Goal: Information Seeking & Learning: Find specific fact

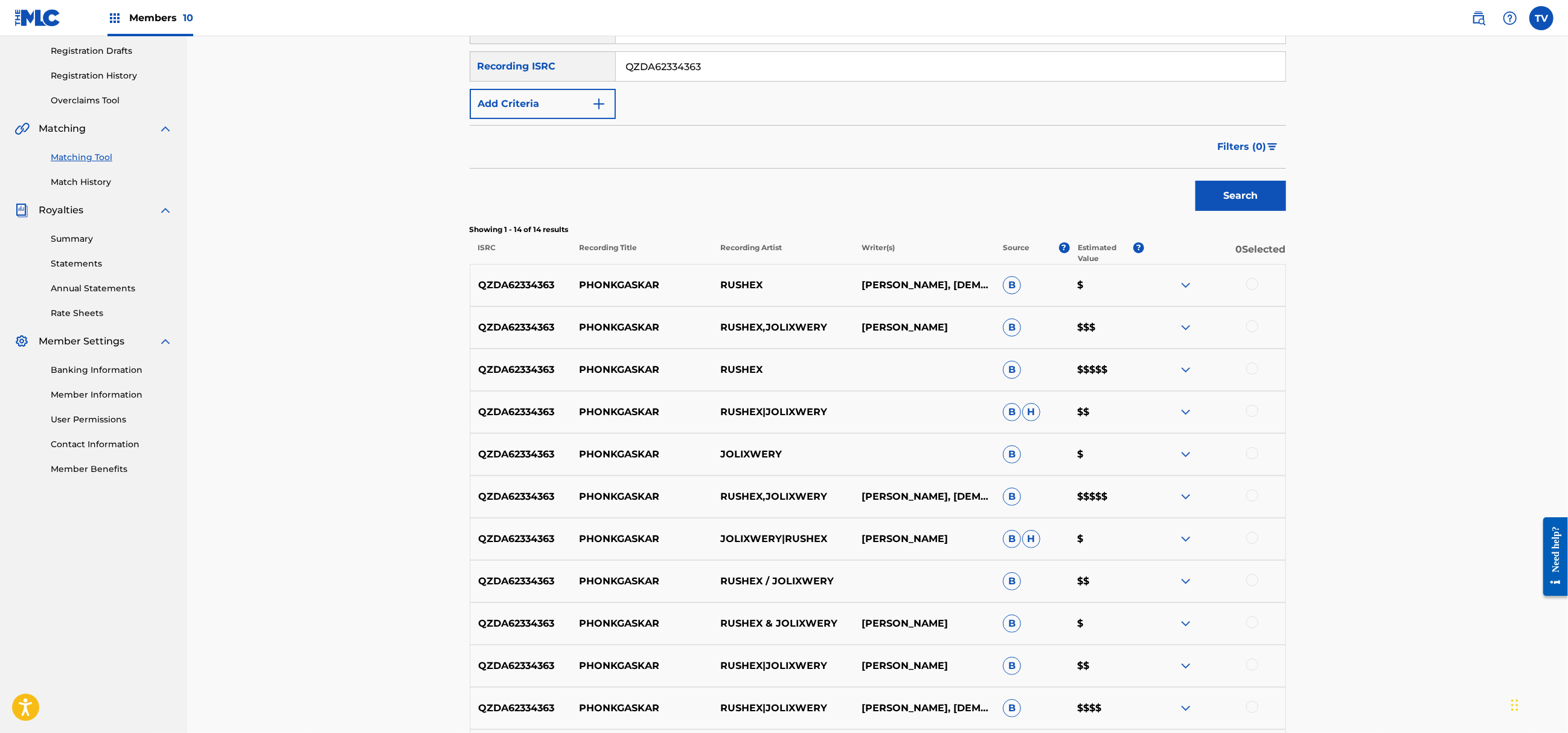
drag, startPoint x: 718, startPoint y: 69, endPoint x: 464, endPoint y: 76, distance: 254.1
click at [464, 76] on div "Matching Tool The Matching Tool allows Members to match sound recordings to wor…" at bounding box center [877, 391] width 845 height 1051
paste input "CA5KR2496002"
click at [1195, 180] on button "Search" at bounding box center [1240, 195] width 91 height 30
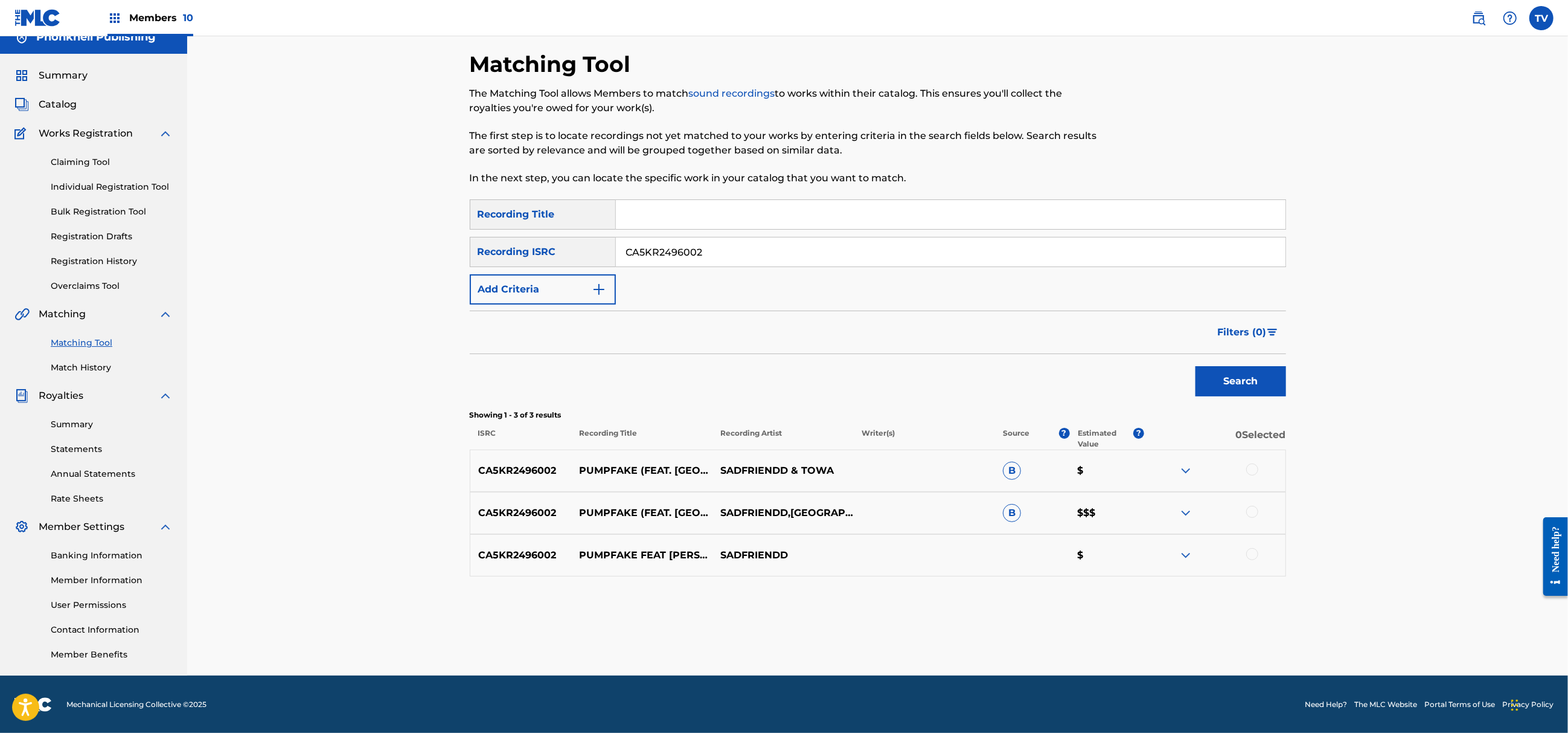
drag, startPoint x: 746, startPoint y: 249, endPoint x: 532, endPoint y: 265, distance: 214.6
click at [534, 265] on div "SearchWithCriteria0894abc8-8fa1-4cf0-b336-ac5c5d5a4e92 Recording ISRC CA5KR2496…" at bounding box center [877, 252] width 816 height 30
paste input "UKEX32500305"
click at [1195, 366] on button "Search" at bounding box center [1240, 380] width 91 height 30
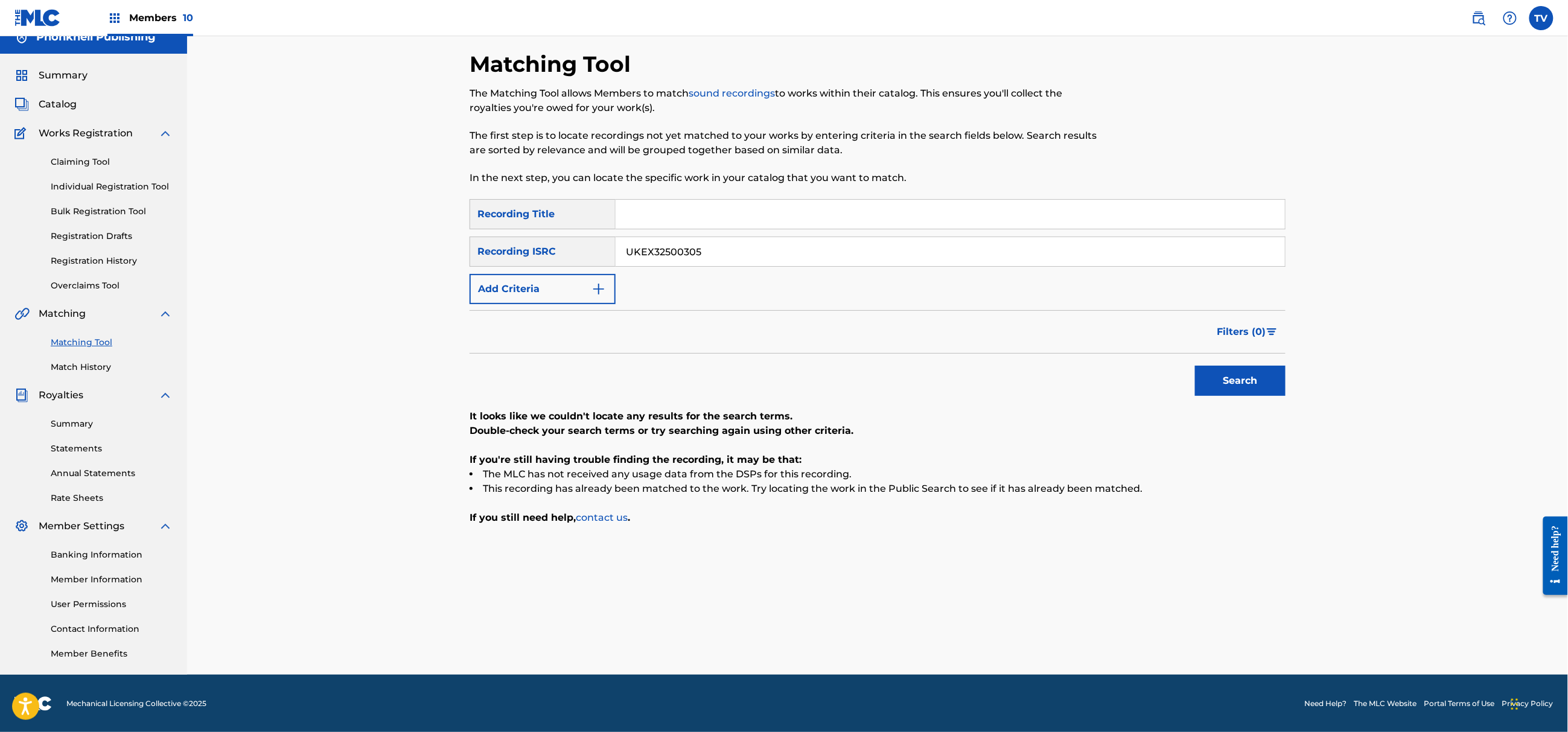
paste input "GBRKQ2349801"
drag, startPoint x: 686, startPoint y: 242, endPoint x: 486, endPoint y: 239, distance: 200.0
click at [486, 239] on div "SearchWithCriteria0894abc8-8fa1-4cf0-b336-ac5c5d5a4e92 Recording ISRC GBRKQ2349…" at bounding box center [877, 251] width 816 height 30
click at [1195, 365] on button "Search" at bounding box center [1240, 380] width 91 height 30
drag, startPoint x: 604, startPoint y: 254, endPoint x: 583, endPoint y: 252, distance: 21.1
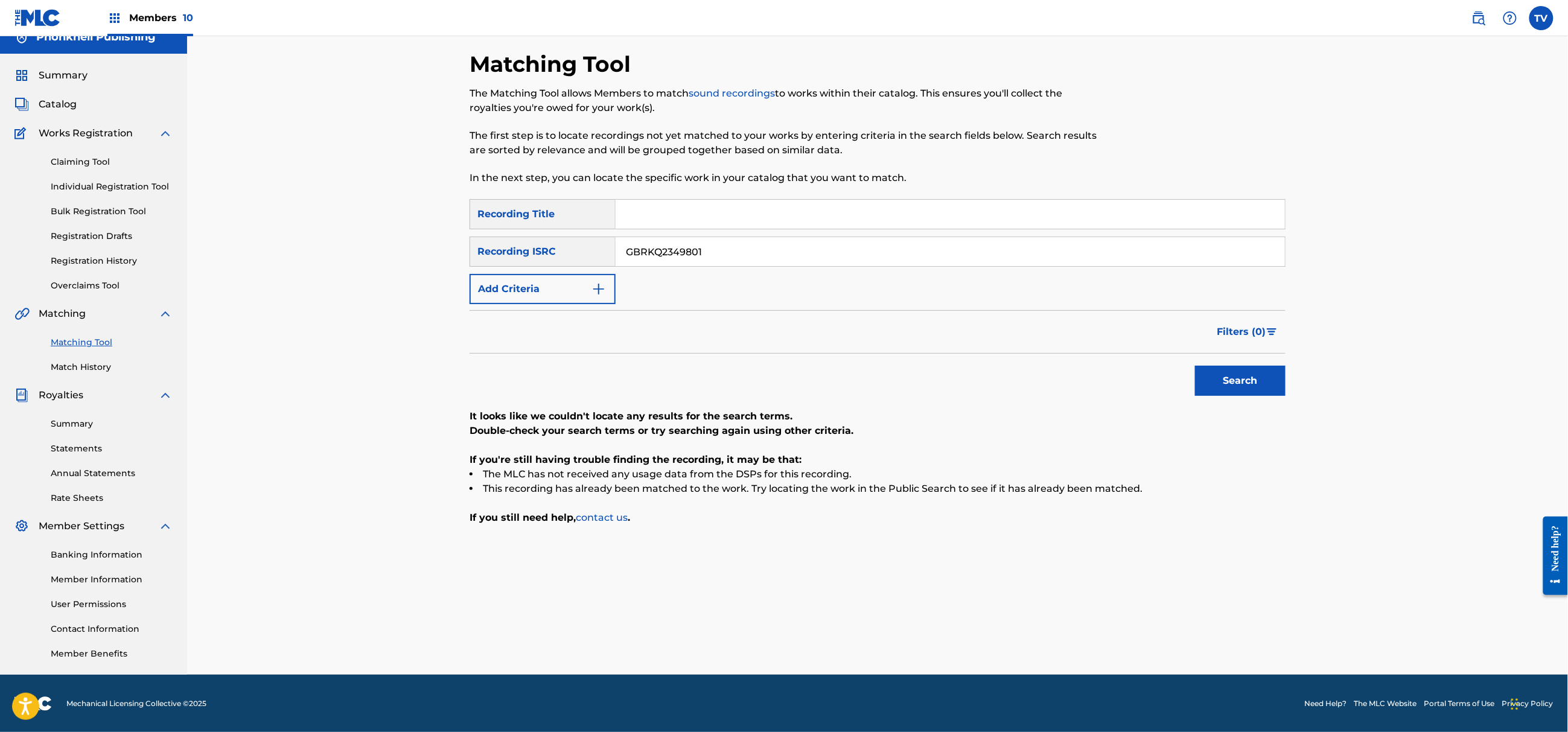
click at [583, 252] on div "SearchWithCriteria0894abc8-8fa1-4cf0-b336-ac5c5d5a4e92 Recording ISRC GBRKQ2349…" at bounding box center [877, 251] width 816 height 30
paste input "RUA1D2434905"
click at [1195, 365] on button "Search" at bounding box center [1240, 380] width 91 height 30
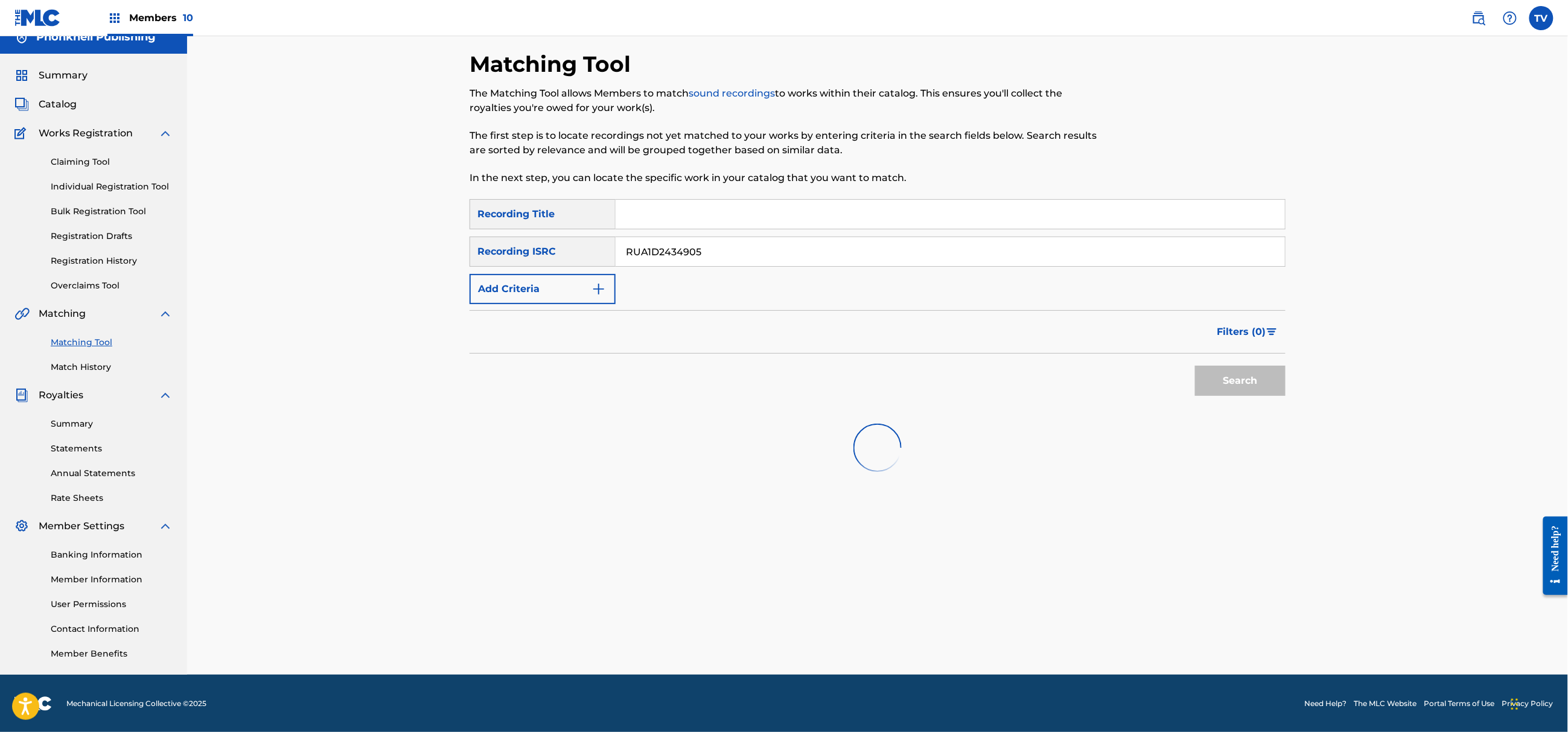
scroll to position [20, 0]
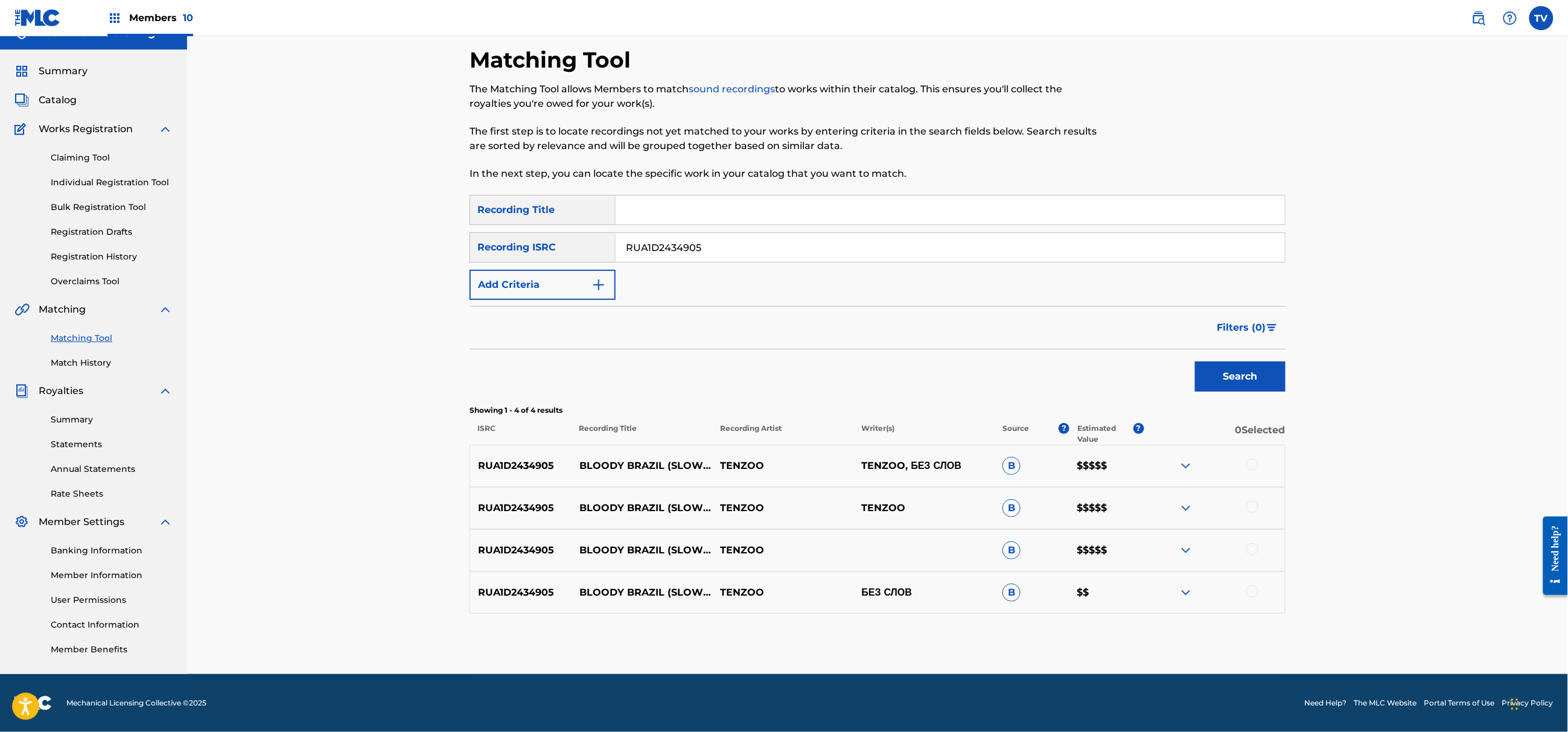
drag, startPoint x: 633, startPoint y: 251, endPoint x: 440, endPoint y: 269, distance: 193.8
click at [440, 269] on div "Matching Tool The Matching Tool allows Members to match sound recordings to wor…" at bounding box center [877, 345] width 1380 height 658
paste input "26869"
click at [1195, 361] on button "Search" at bounding box center [1240, 376] width 91 height 30
drag, startPoint x: 744, startPoint y: 249, endPoint x: 529, endPoint y: 249, distance: 215.0
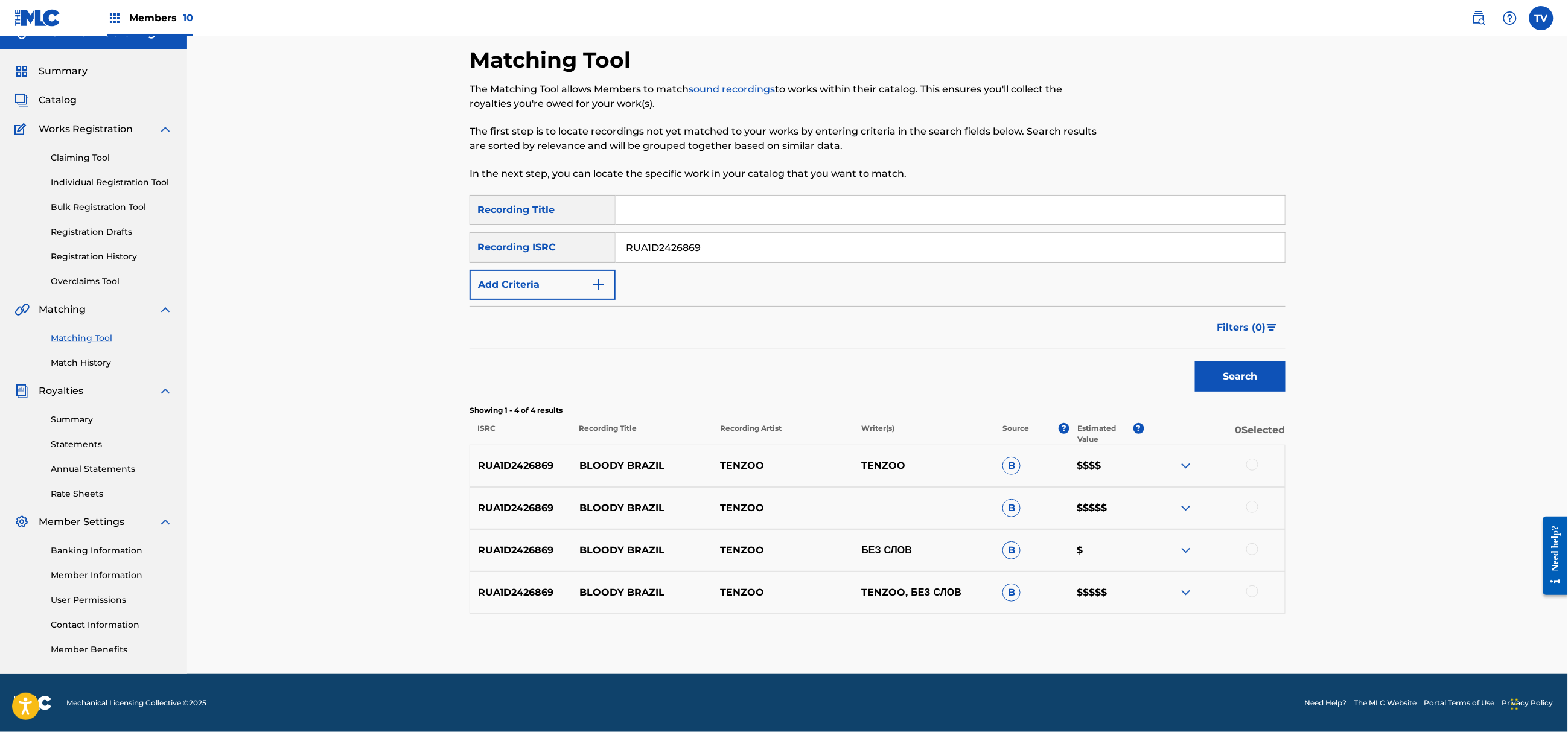
click at [529, 249] on div "SearchWithCriteria0894abc8-8fa1-4cf0-b336-ac5c5d5a4e92 Recording ISRC RUA1D2426…" at bounding box center [877, 246] width 816 height 30
paste input "61537"
click at [1195, 361] on button "Search" at bounding box center [1240, 376] width 91 height 30
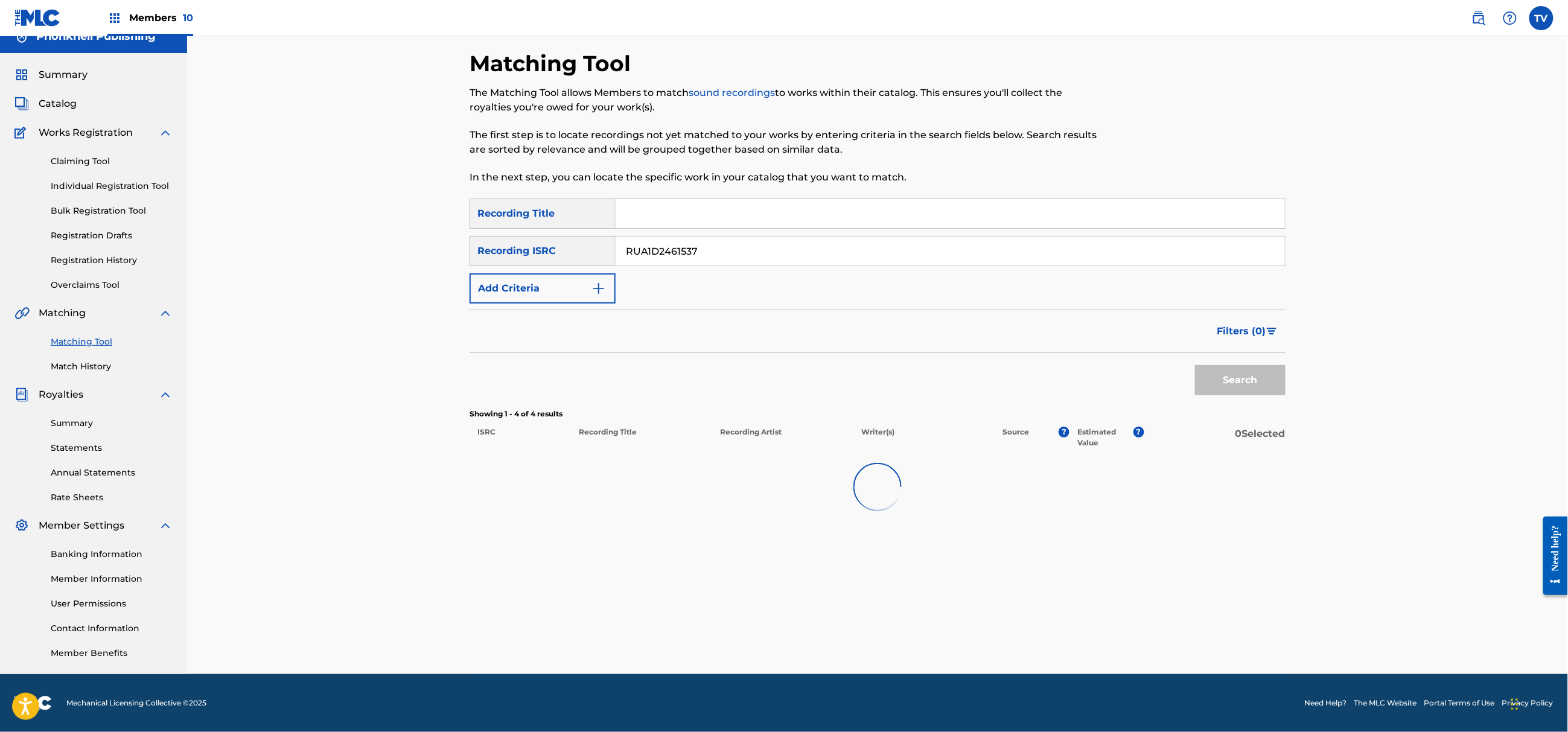
scroll to position [15, 0]
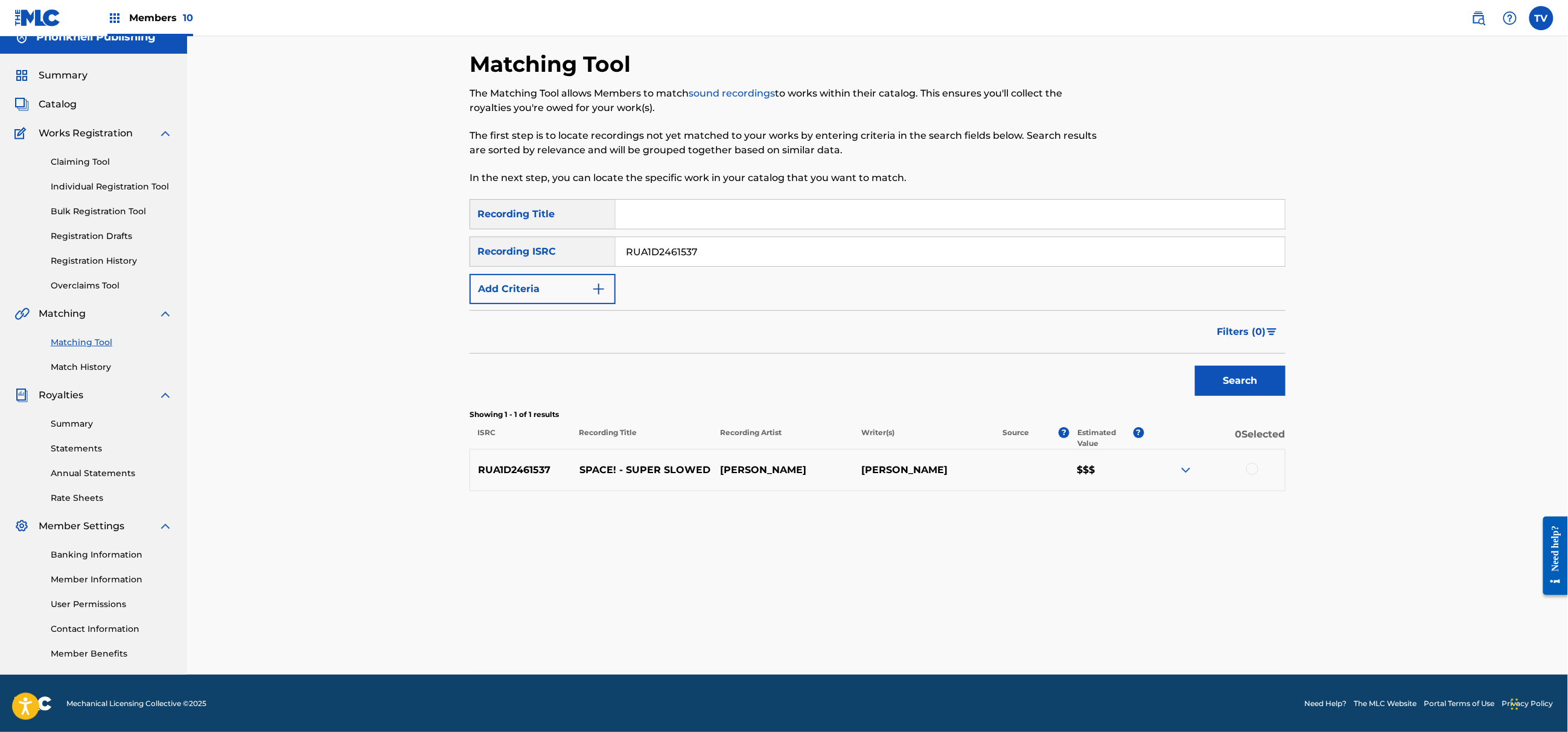
drag, startPoint x: 748, startPoint y: 249, endPoint x: 449, endPoint y: 252, distance: 299.0
click at [449, 254] on div "Matching Tool The Matching Tool allows Members to match sound recordings to wor…" at bounding box center [877, 347] width 1380 height 654
paste input "GBLV62407508"
click at [1195, 365] on button "Search" at bounding box center [1240, 380] width 91 height 30
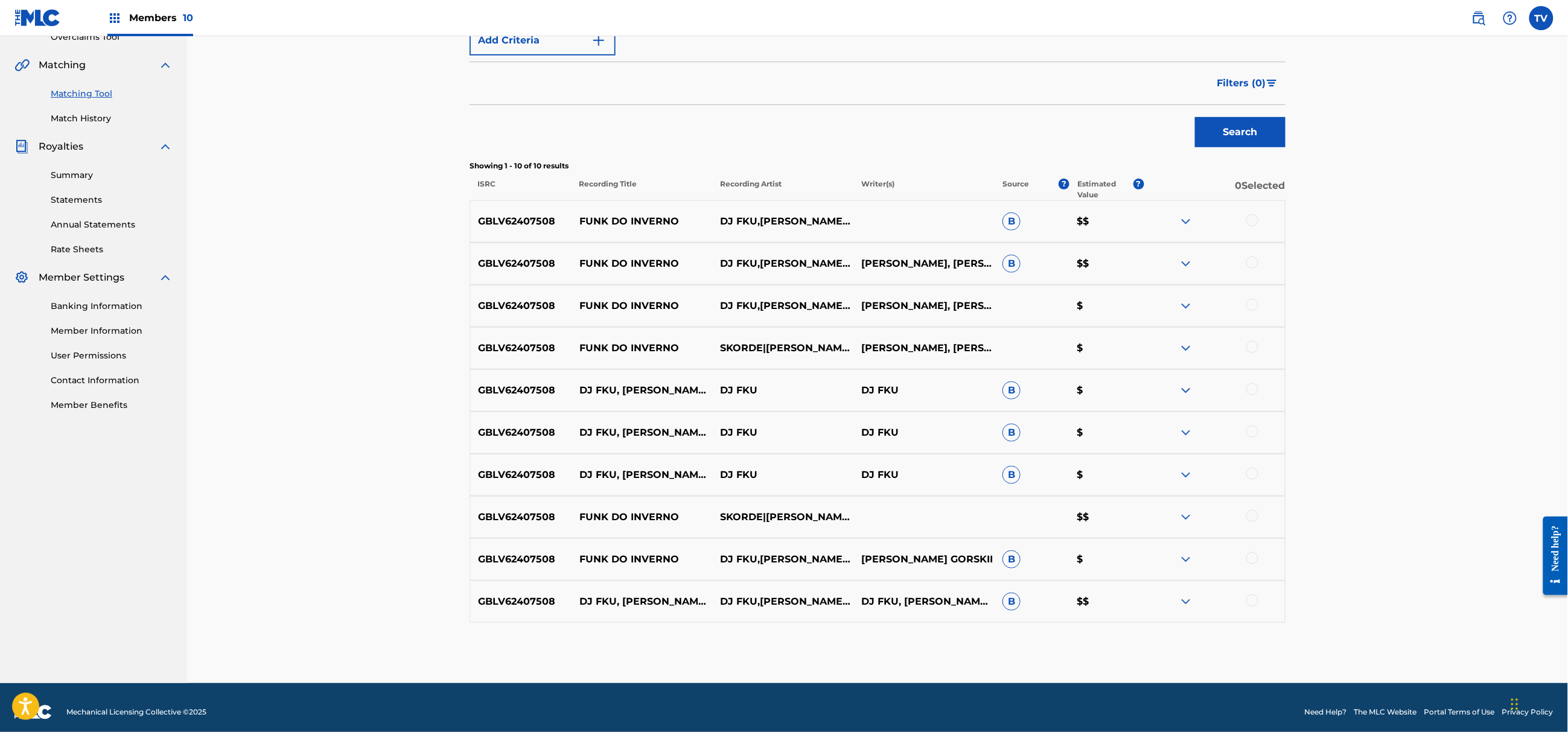
scroll to position [273, 0]
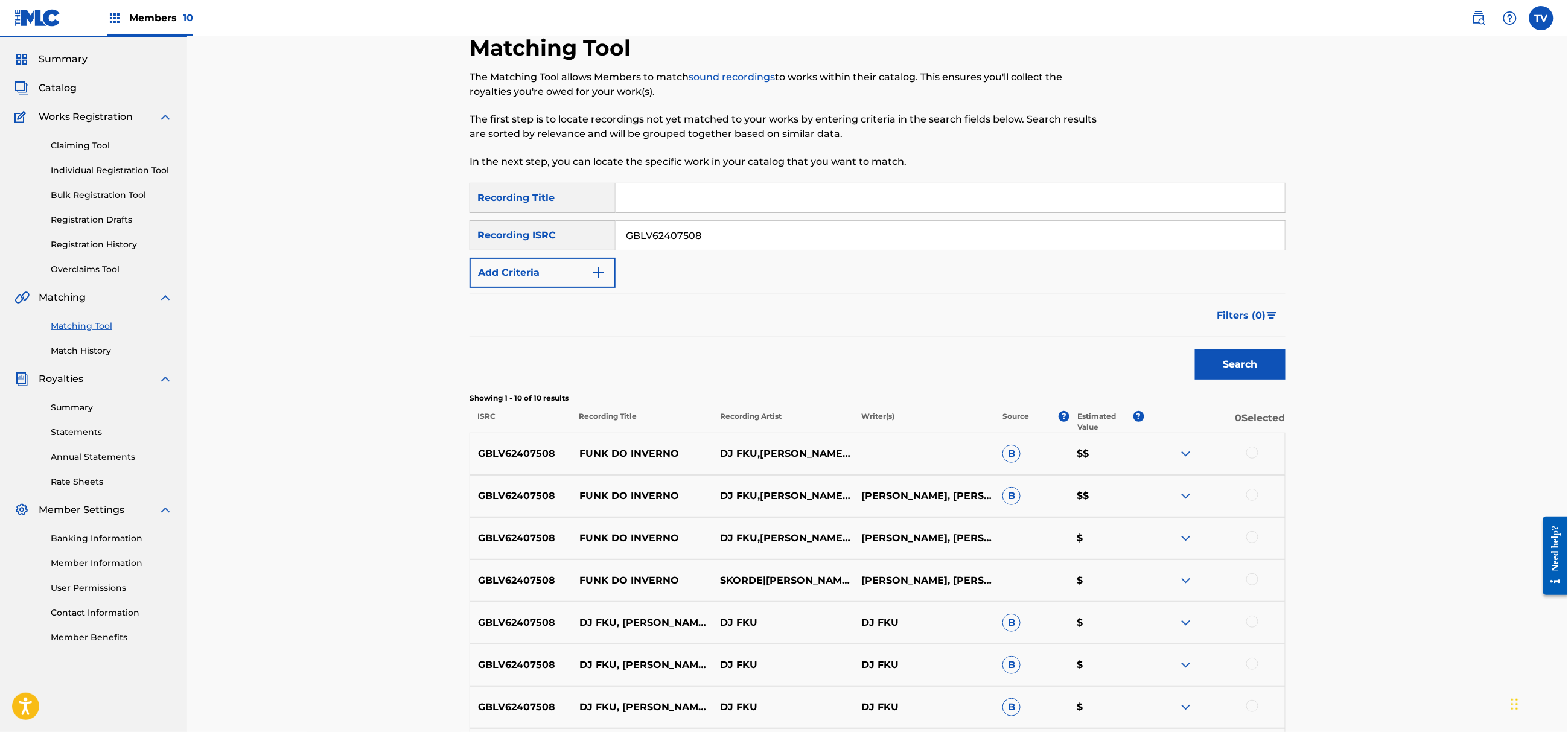
drag, startPoint x: 724, startPoint y: 237, endPoint x: 533, endPoint y: 242, distance: 191.1
click at [533, 240] on div "SearchWithCriteria0894abc8-8fa1-4cf0-b336-ac5c5d5a4e92 Recording ISRC GBLV62407…" at bounding box center [877, 234] width 816 height 30
paste input "QM7282557987"
click at [1195, 349] on button "Search" at bounding box center [1240, 364] width 91 height 30
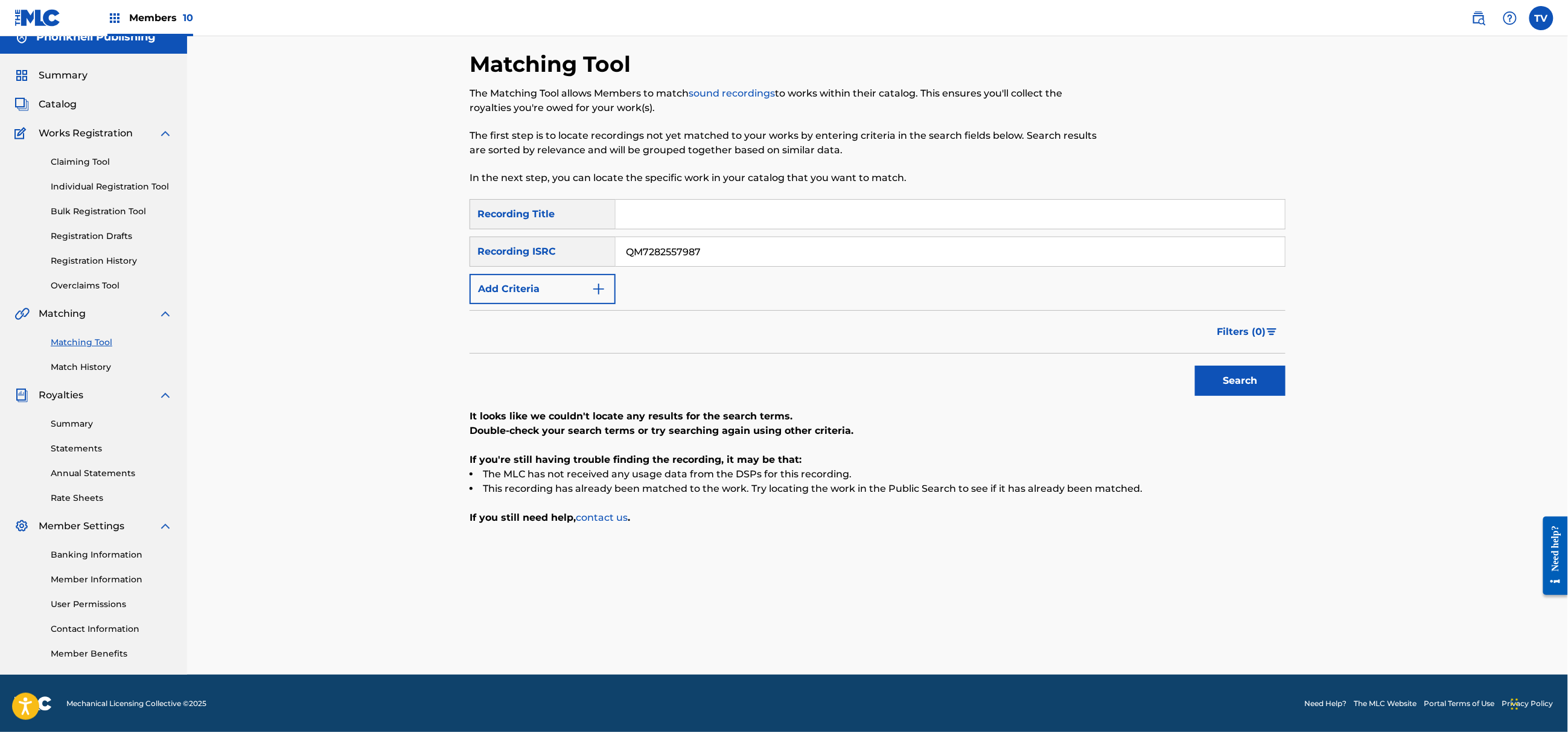
drag, startPoint x: 730, startPoint y: 249, endPoint x: 519, endPoint y: 256, distance: 211.1
click at [519, 256] on div "SearchWithCriteria0894abc8-8fa1-4cf0-b336-ac5c5d5a4e92 Recording ISRC QM7282557…" at bounding box center [877, 251] width 816 height 30
paste input "US3DF2504711"
type input "US3DF2504711"
click at [1195, 365] on button "Search" at bounding box center [1240, 380] width 91 height 30
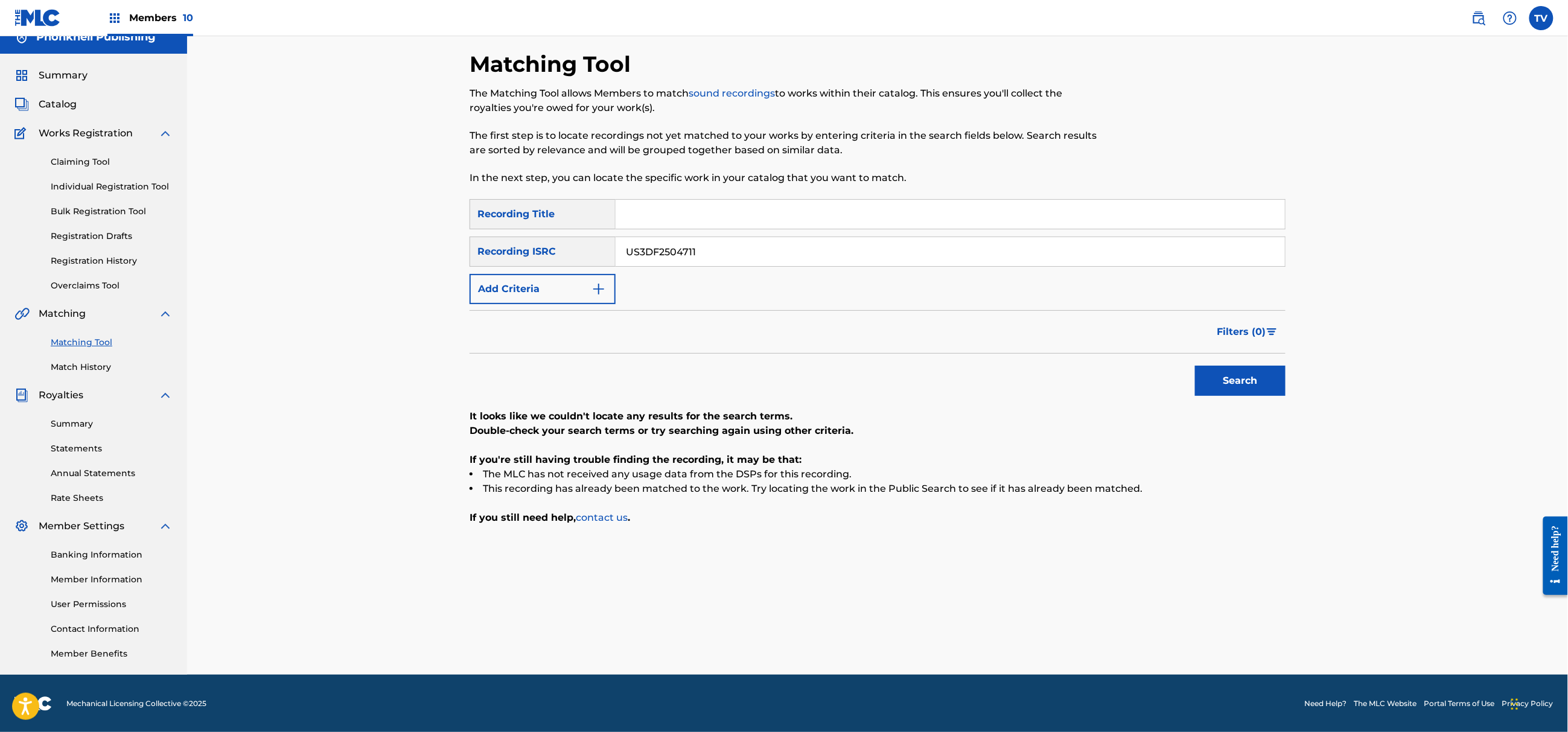
click at [0, 716] on nordpass-portal at bounding box center [0, 716] width 0 height 0
click at [1488, 18] on link at bounding box center [1478, 18] width 24 height 24
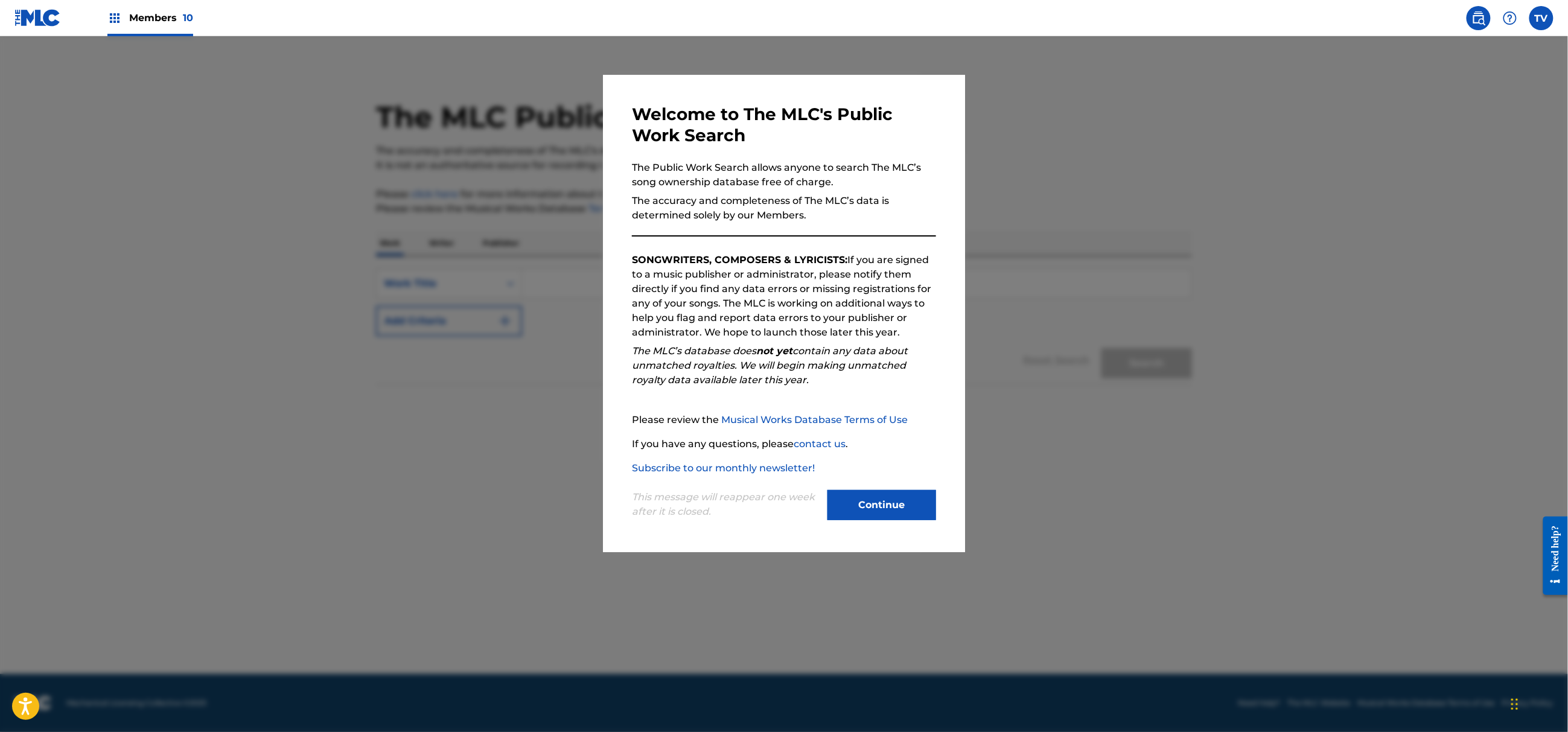
click at [891, 506] on button "Continue" at bounding box center [882, 504] width 108 height 30
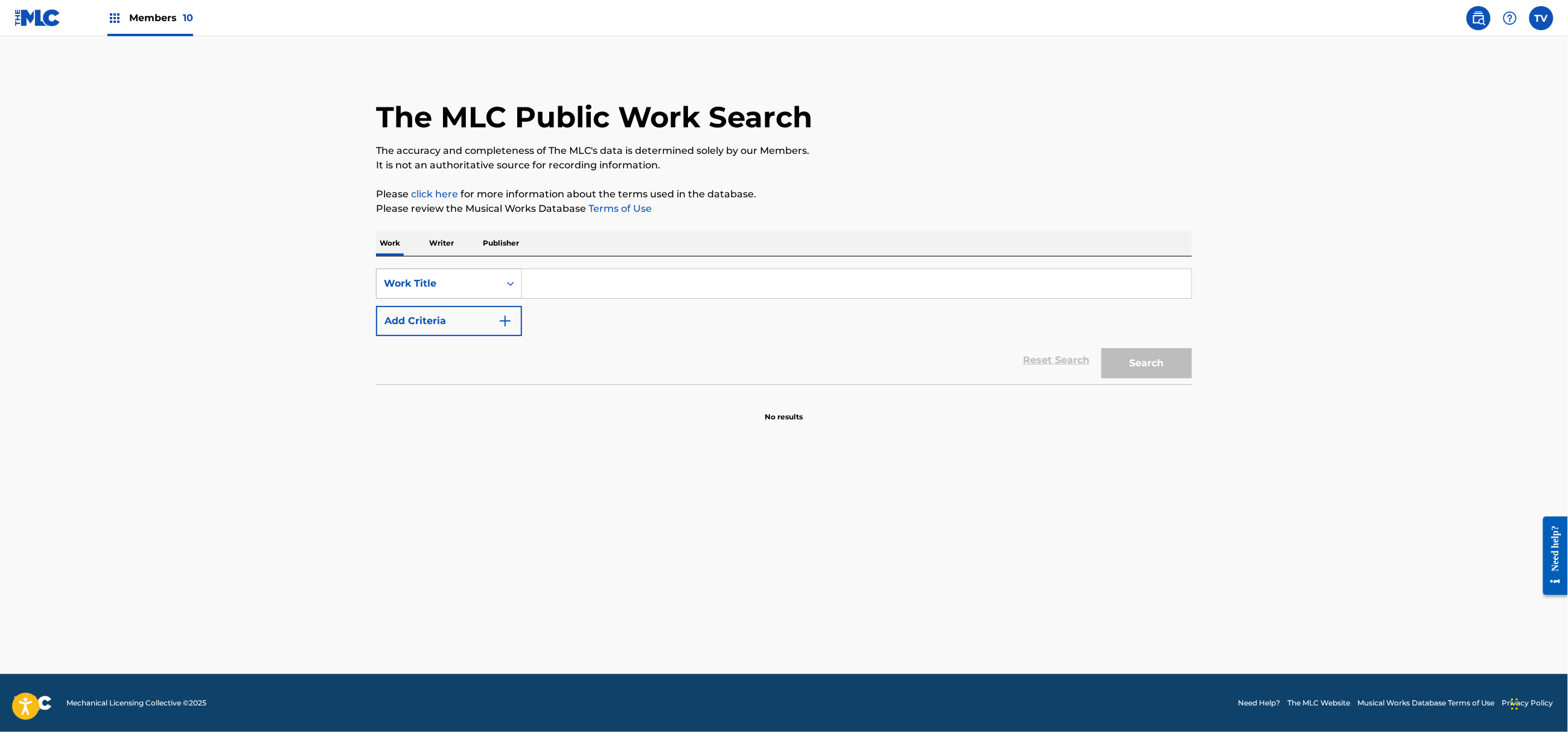
click at [488, 283] on div "Work Title" at bounding box center [438, 284] width 108 height 15
click at [453, 246] on p "Writer" at bounding box center [441, 242] width 32 height 25
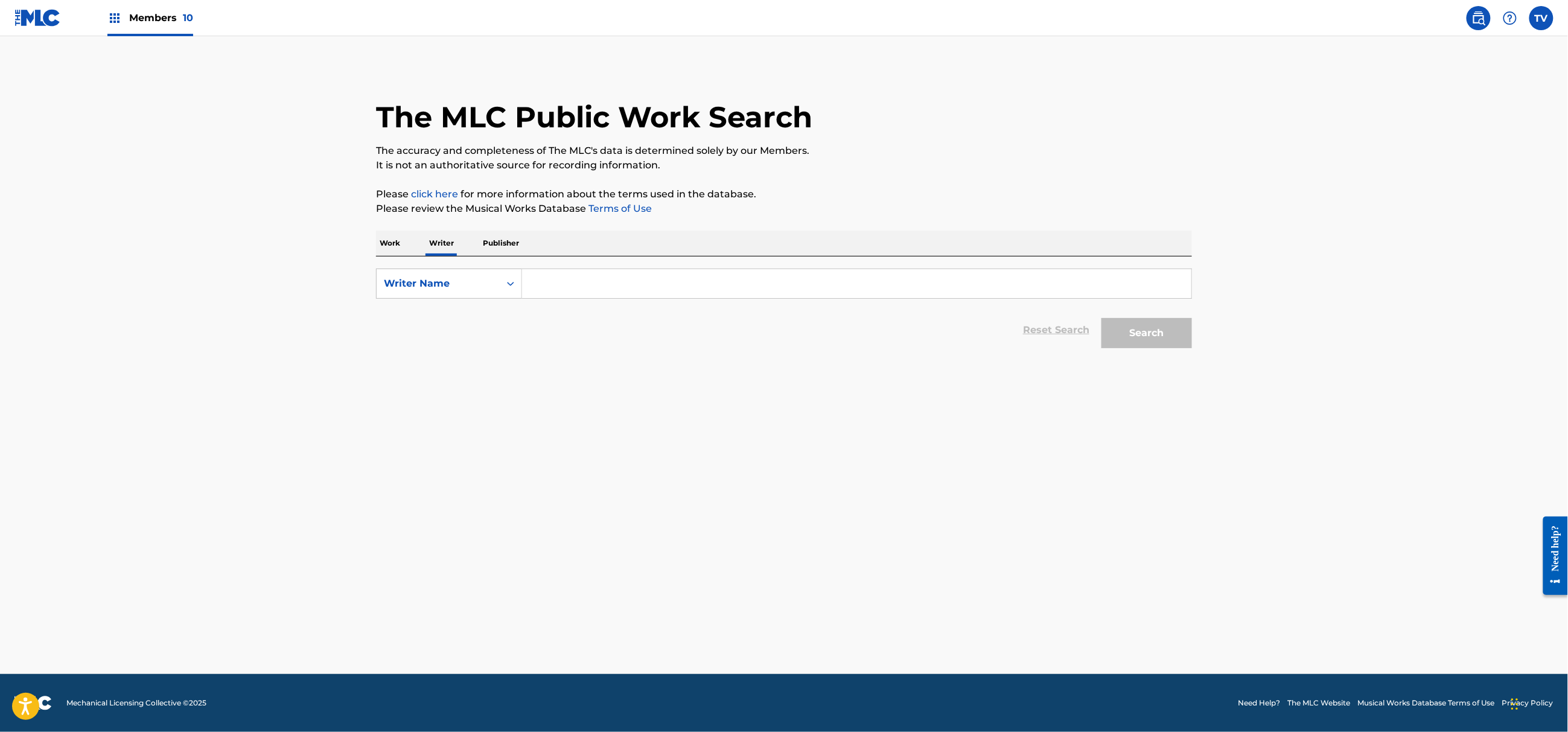
drag, startPoint x: 565, startPoint y: 277, endPoint x: 572, endPoint y: 271, distance: 9.2
click at [568, 276] on input "Search Form" at bounding box center [857, 284] width 669 height 29
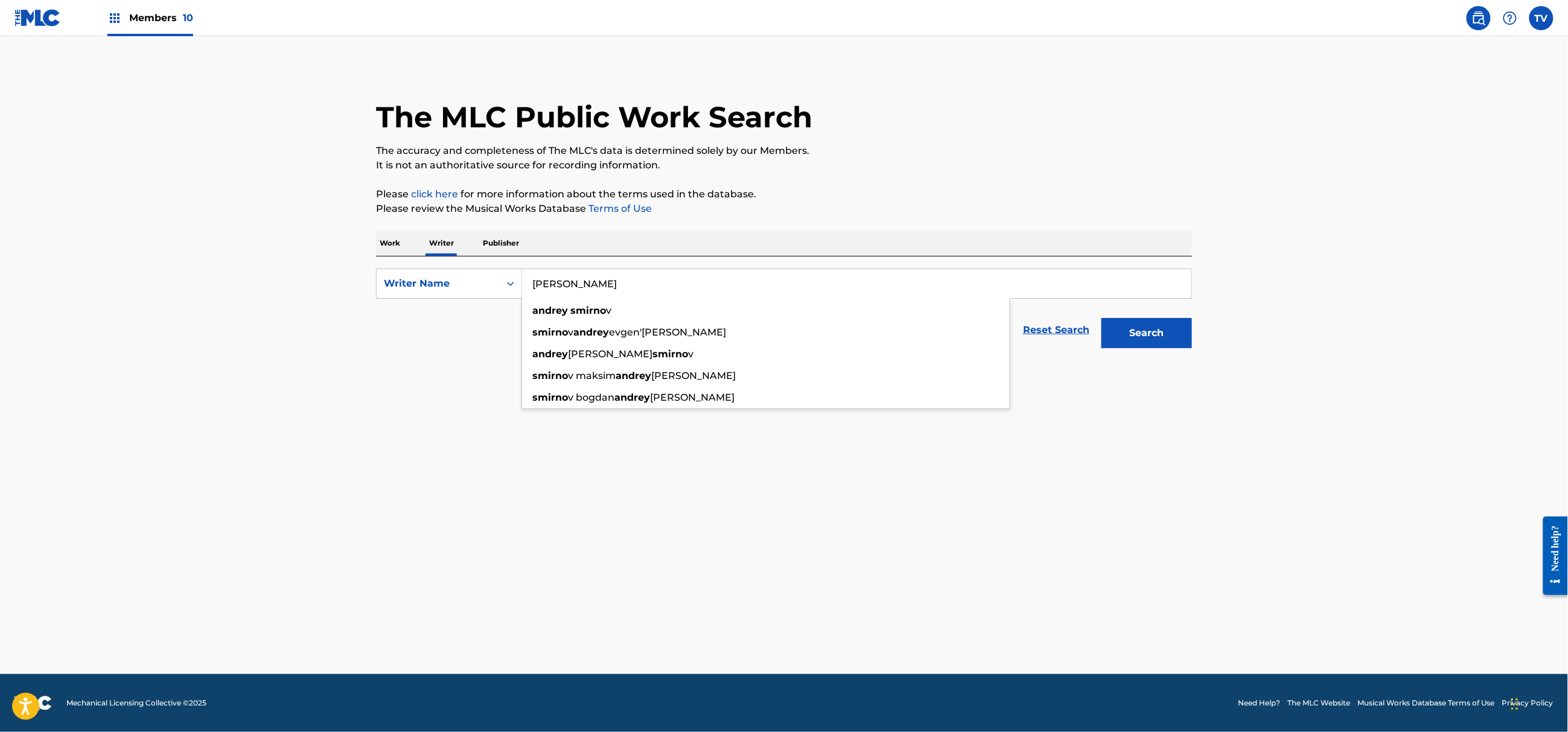
type input "[PERSON_NAME]"
click at [1101, 318] on button "Search" at bounding box center [1146, 332] width 91 height 30
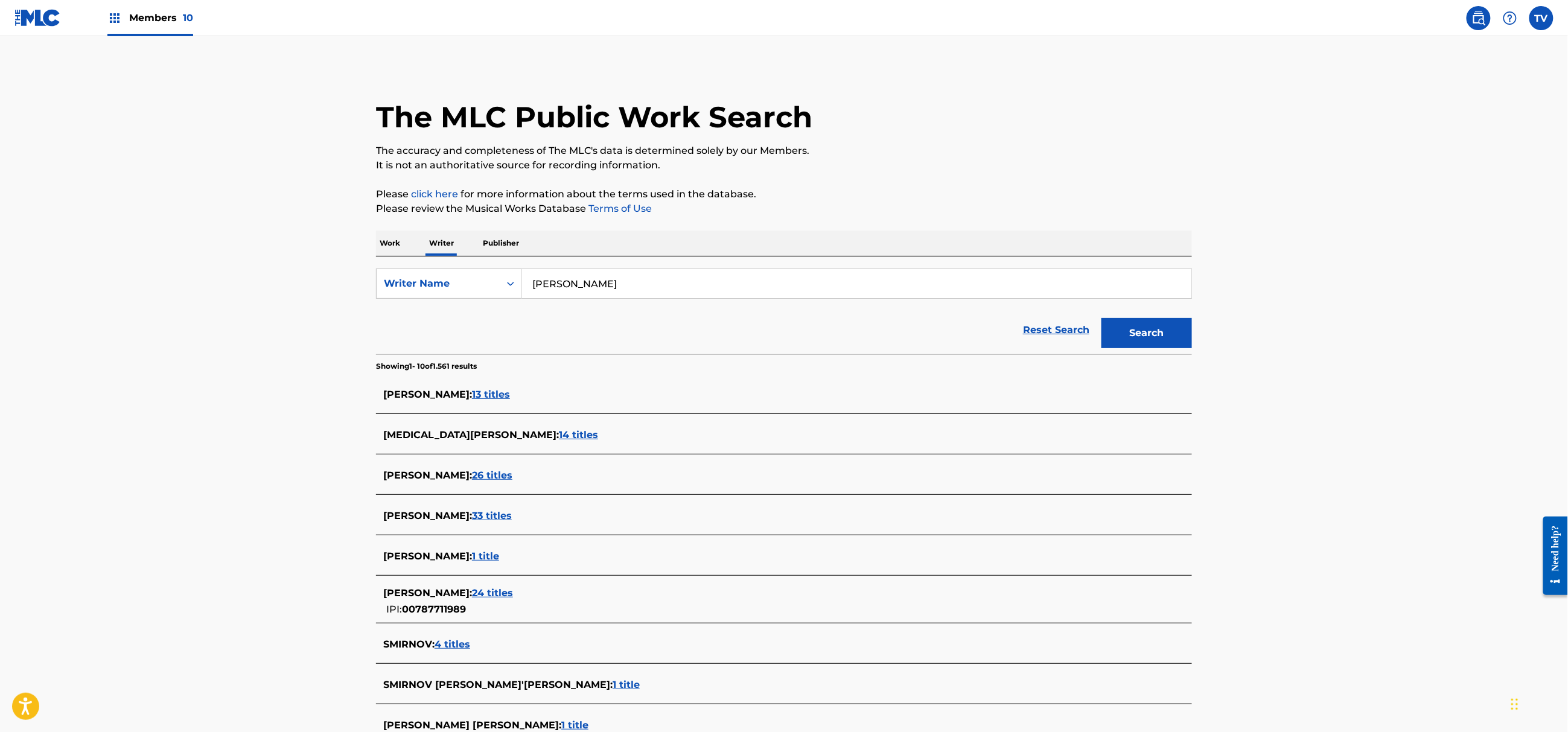
click at [505, 393] on span "13 titles" at bounding box center [491, 394] width 38 height 11
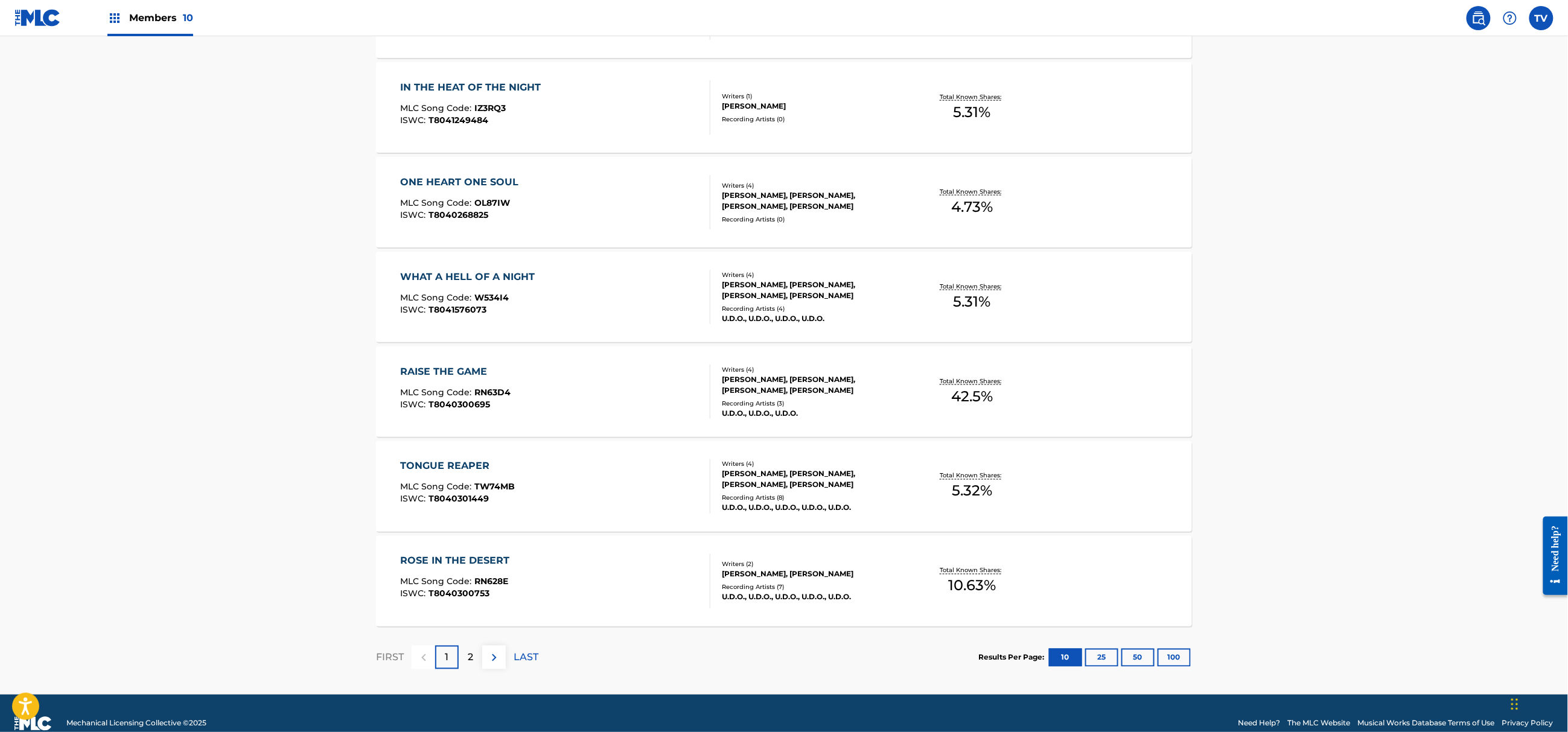
scroll to position [746, 0]
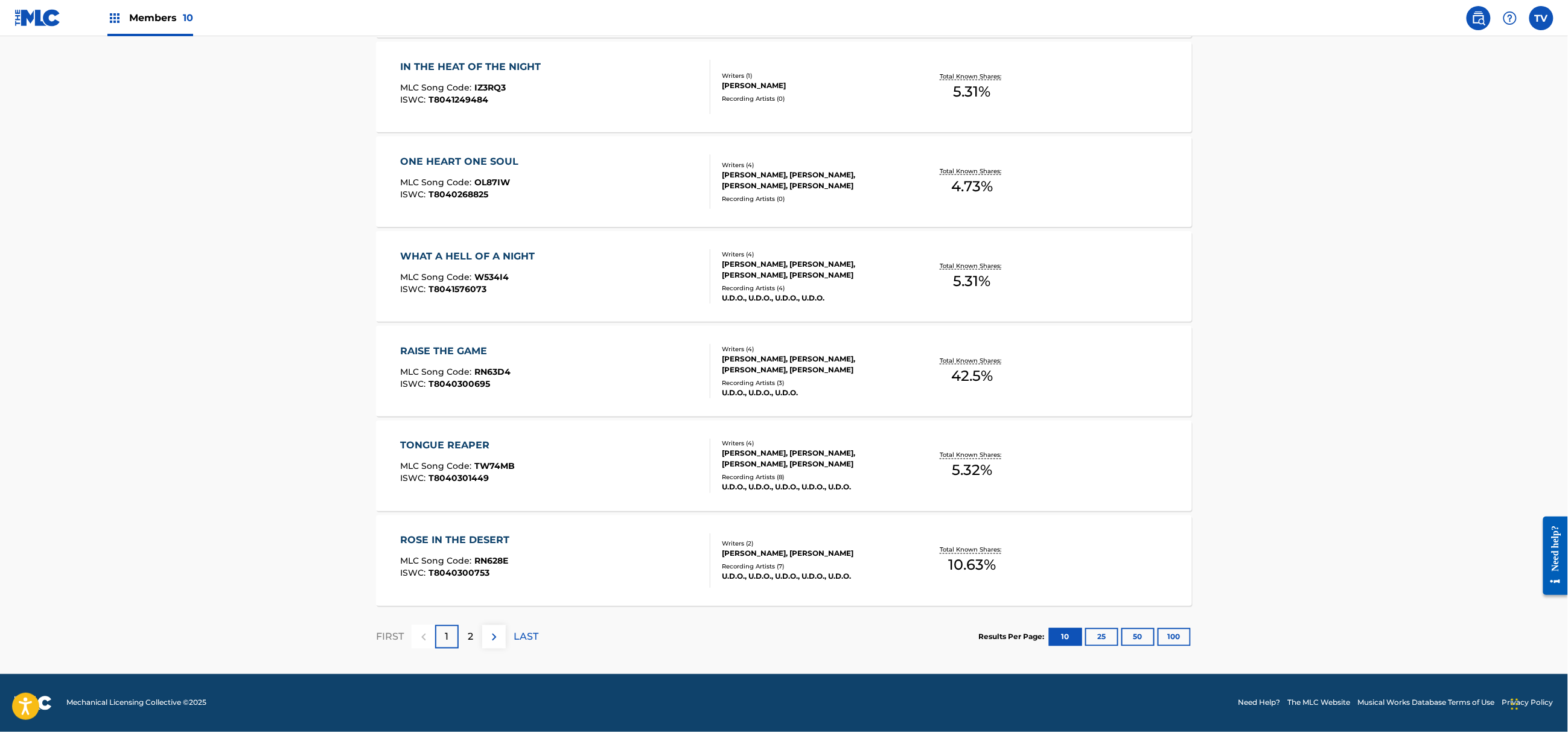
click at [1173, 630] on button "100" at bounding box center [1174, 637] width 33 height 18
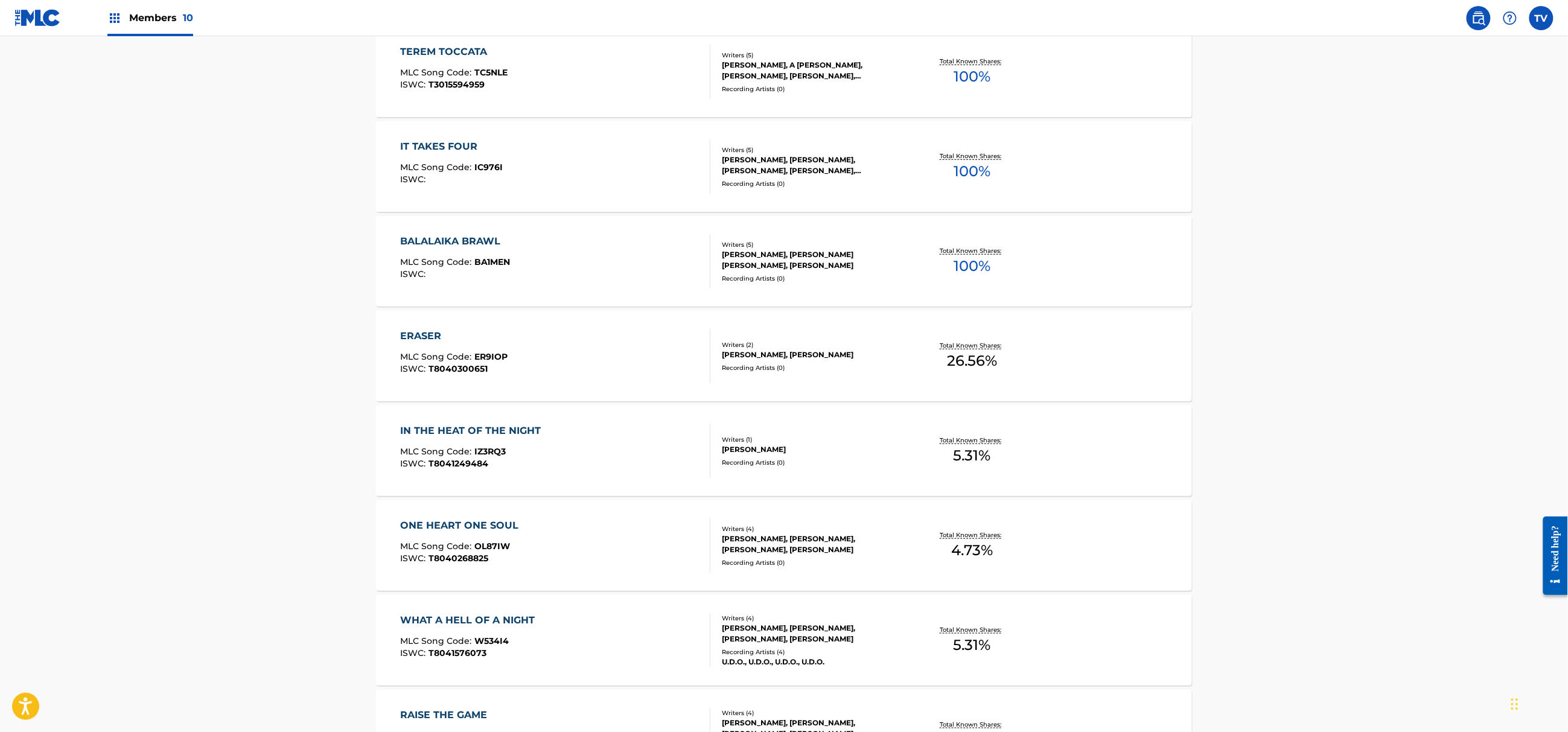
scroll to position [380, 0]
click at [688, 457] on div "IN THE HEAT OF THE NIGHT MLC Song Code : IZ3RQ3 ISWC : T8041249484" at bounding box center [556, 452] width 310 height 54
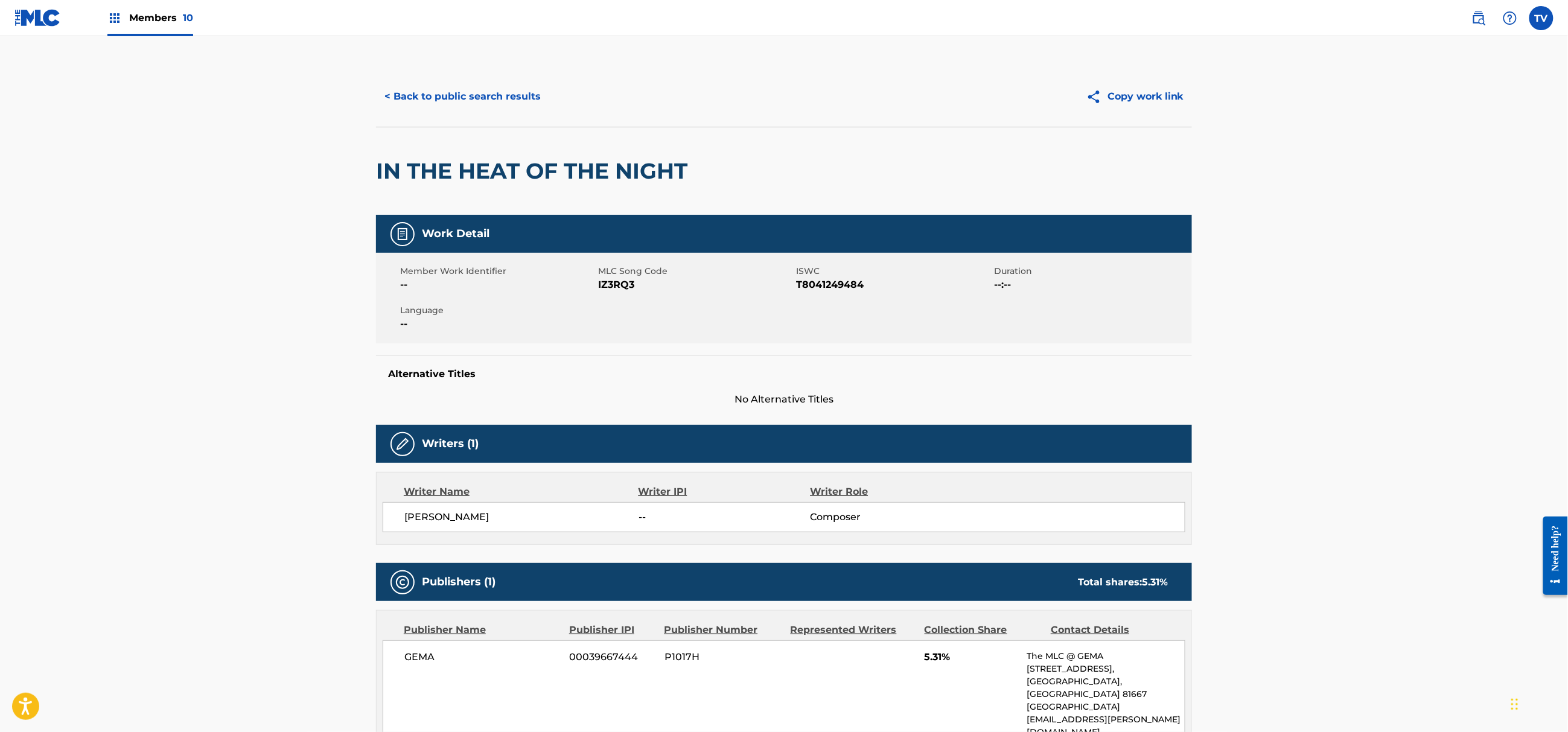
scroll to position [176, 0]
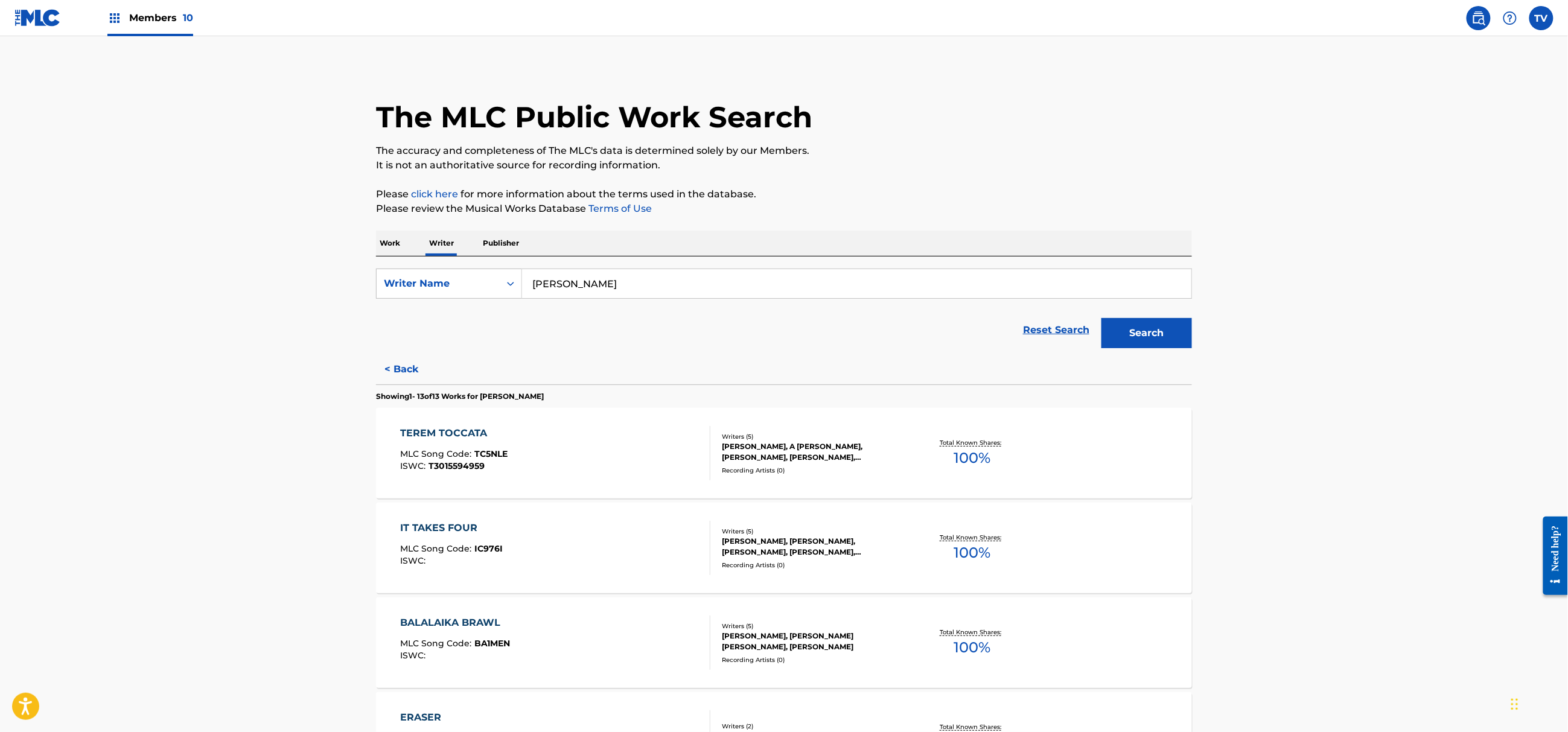
click at [571, 282] on input "[PERSON_NAME]" at bounding box center [857, 284] width 669 height 29
type input "[PERSON_NAME] [PERSON_NAME]"
click at [1101, 318] on button "Search" at bounding box center [1146, 332] width 91 height 30
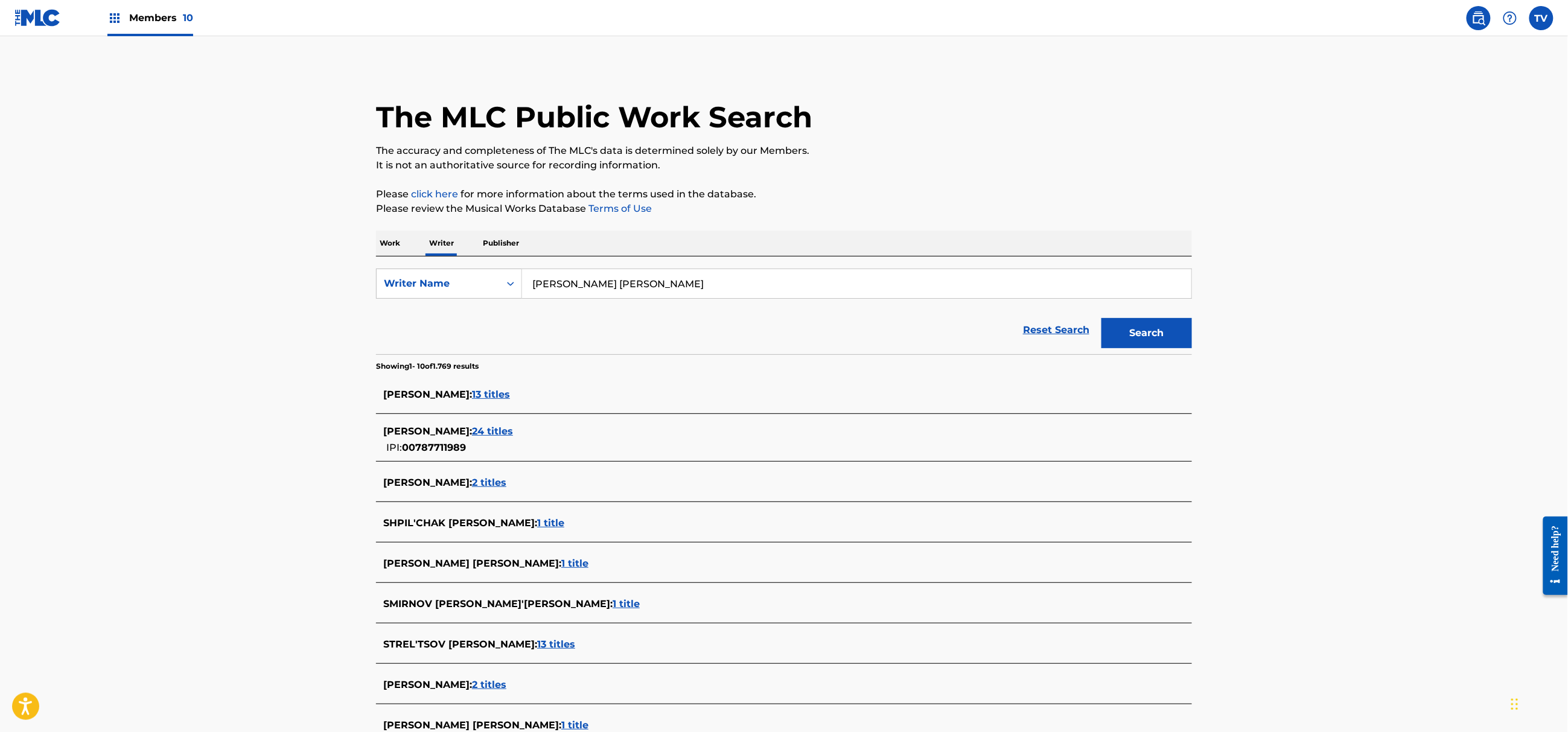
click at [510, 432] on span "24 titles" at bounding box center [492, 431] width 41 height 11
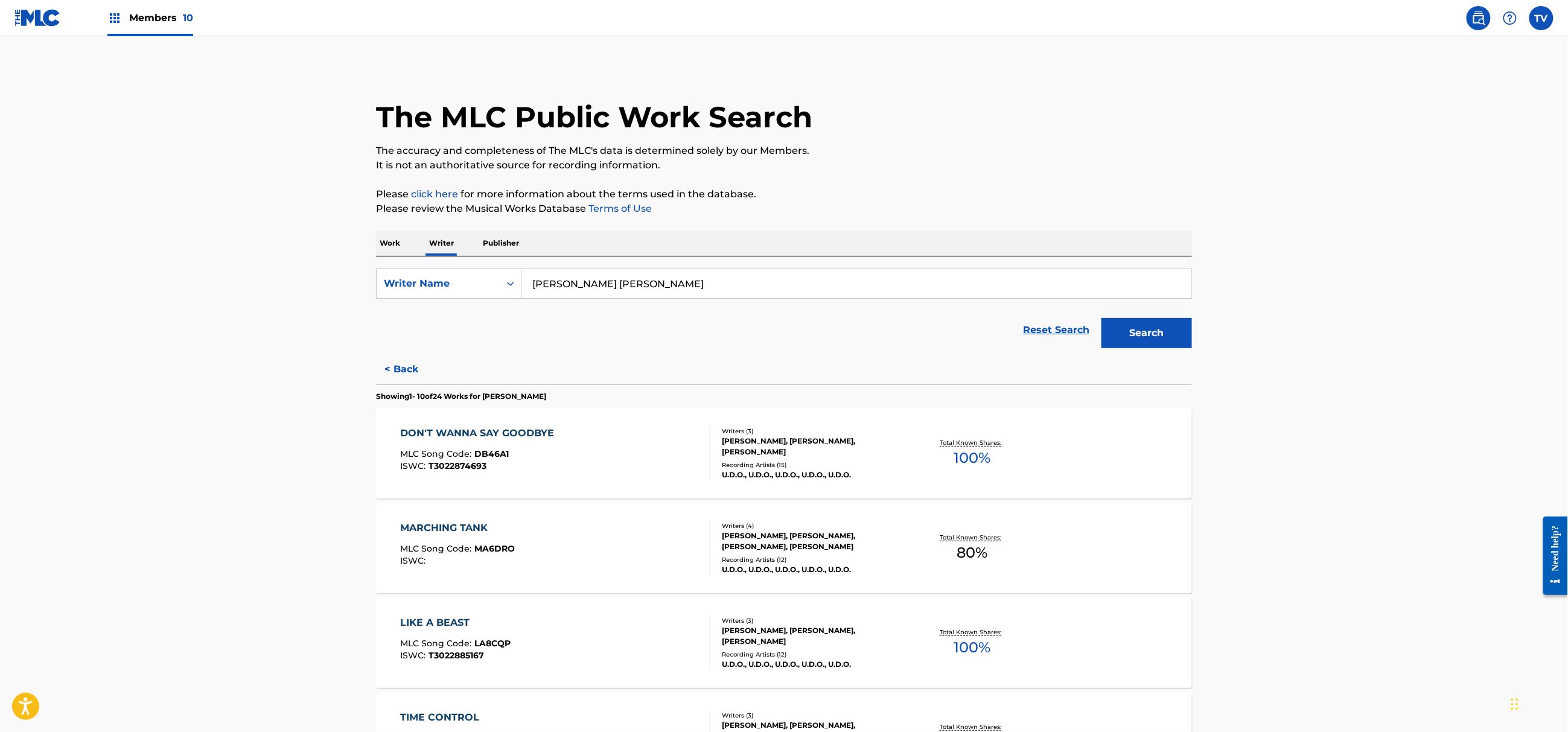
click at [408, 363] on button "< Back" at bounding box center [412, 368] width 73 height 30
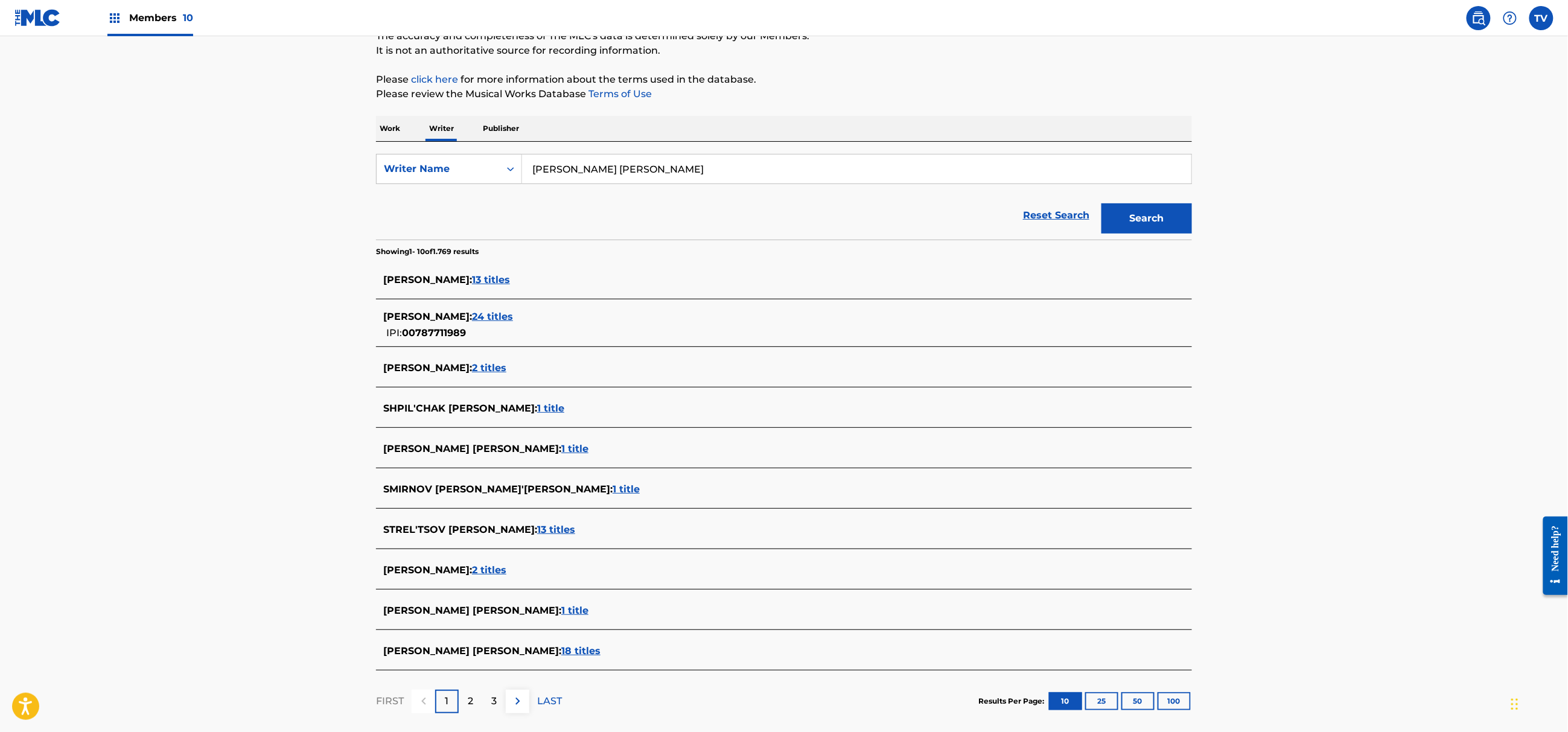
scroll to position [161, 0]
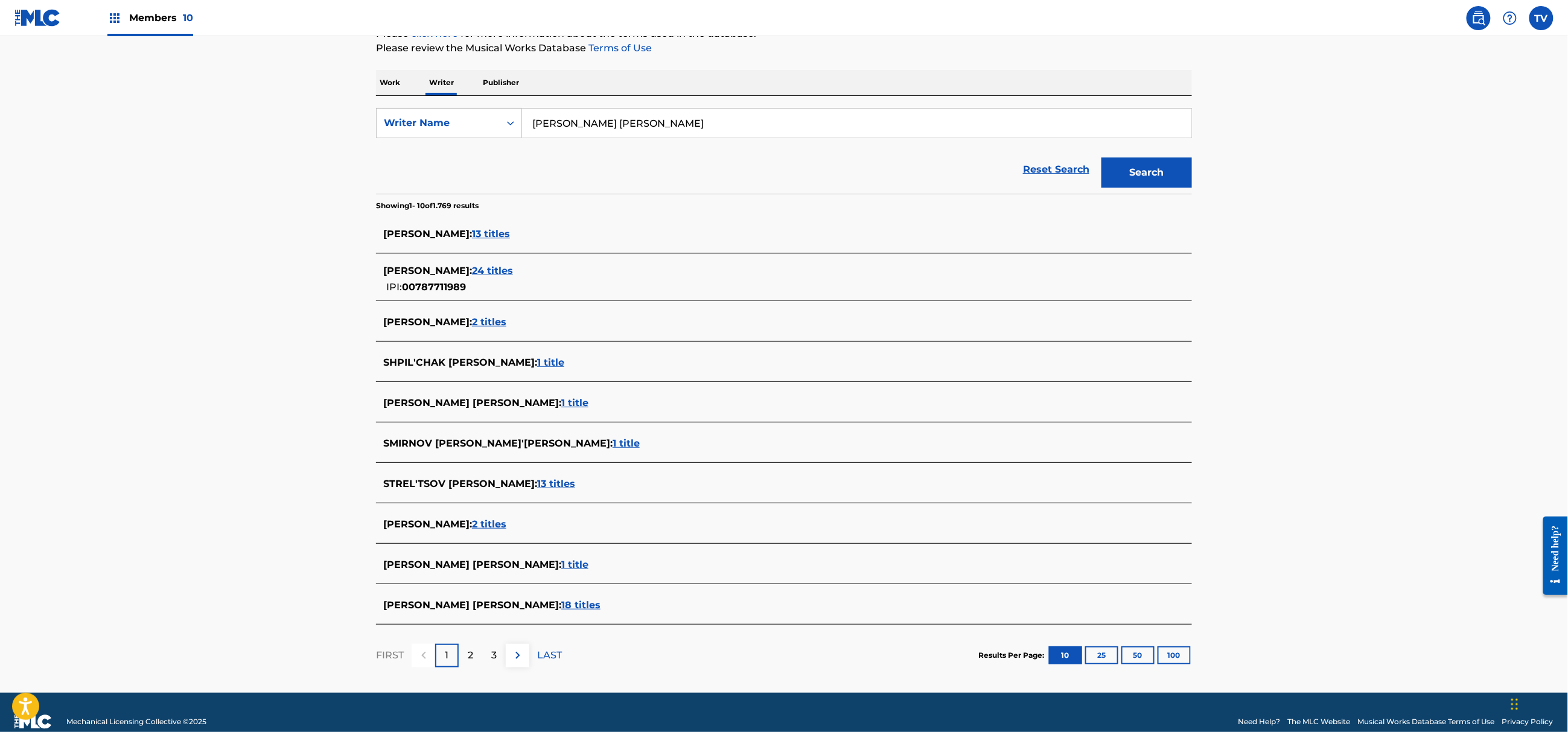
click at [613, 440] on span "1 title" at bounding box center [626, 443] width 27 height 11
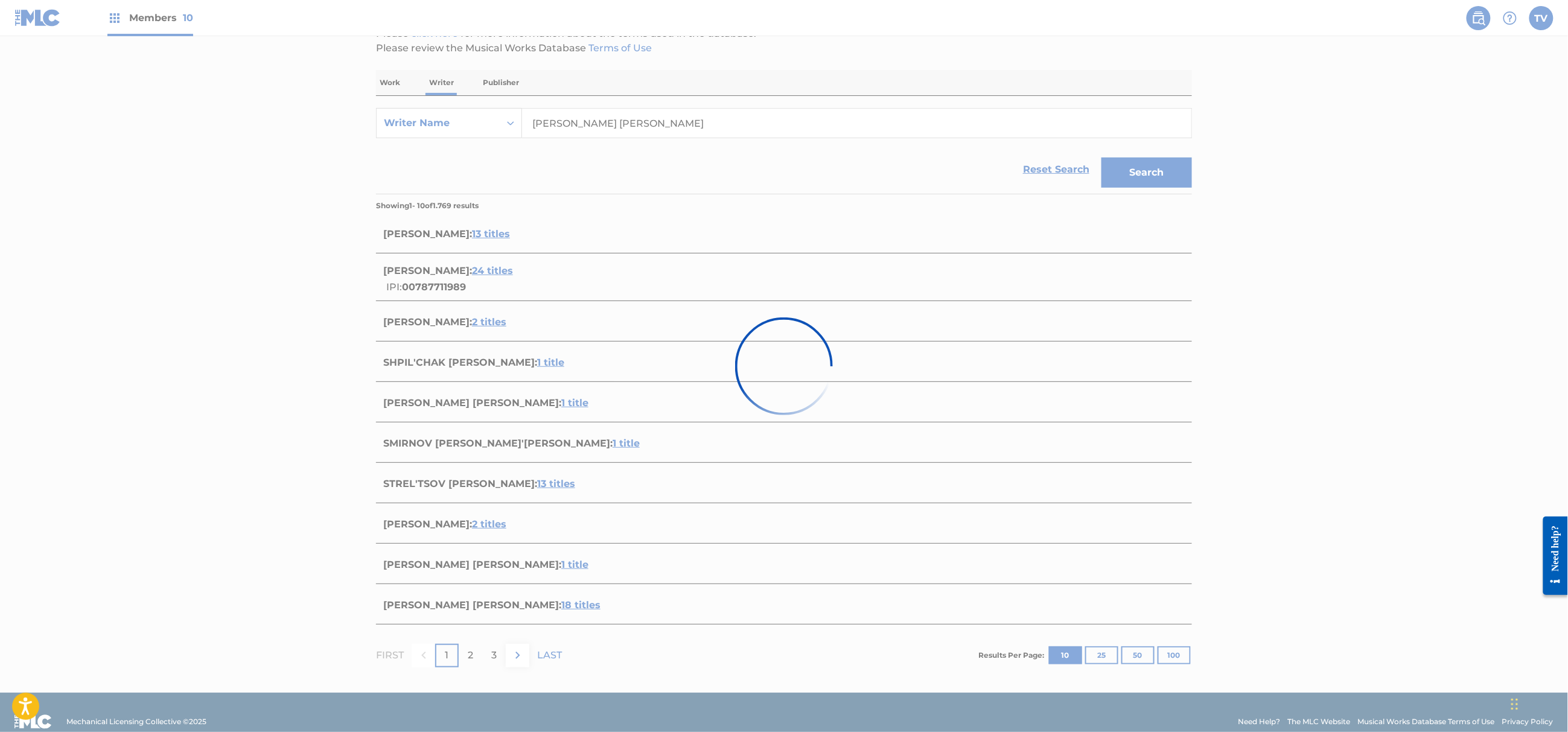
scroll to position [0, 0]
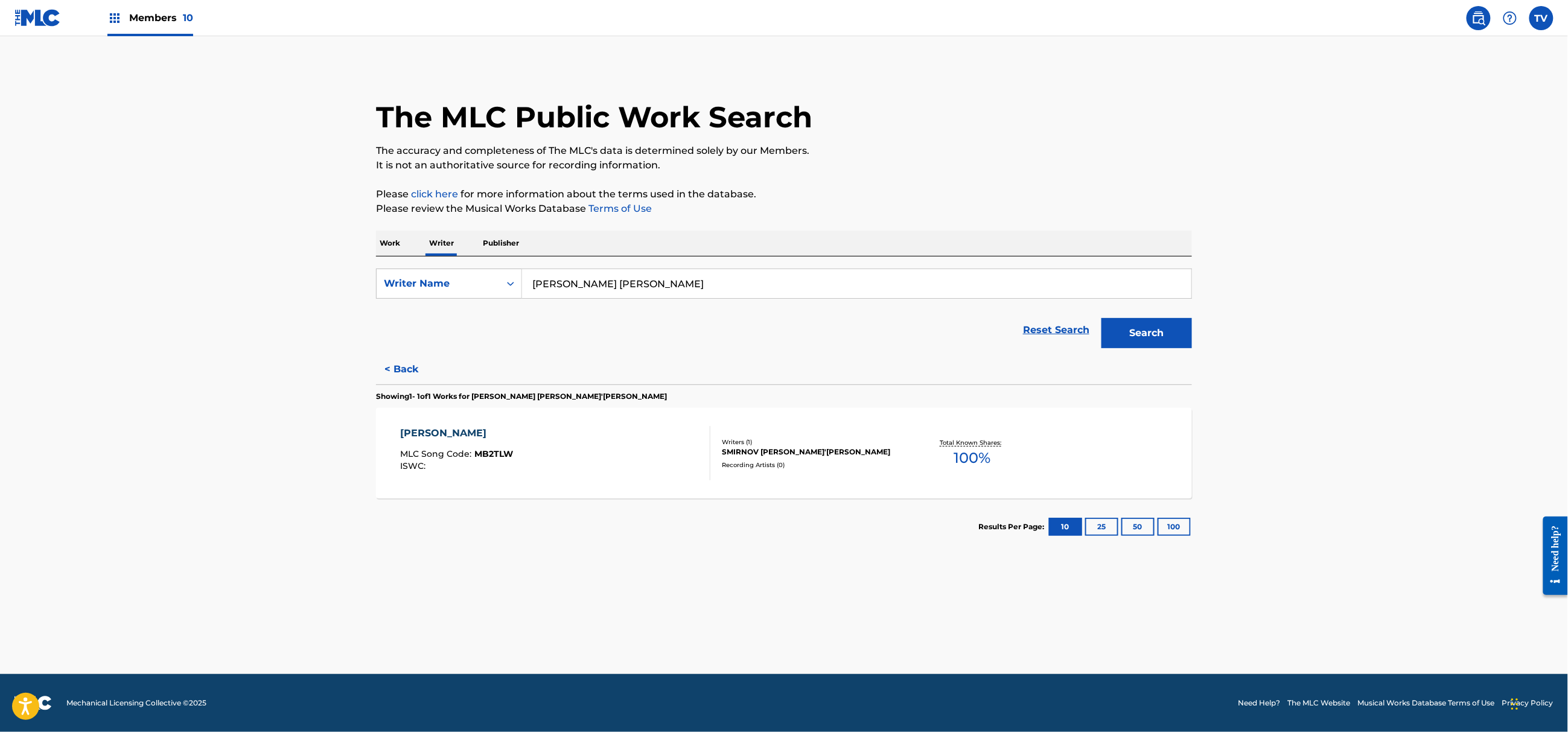
click at [625, 440] on div "[PERSON_NAME] MLC Song Code : MB2TLW ISWC :" at bounding box center [556, 452] width 310 height 54
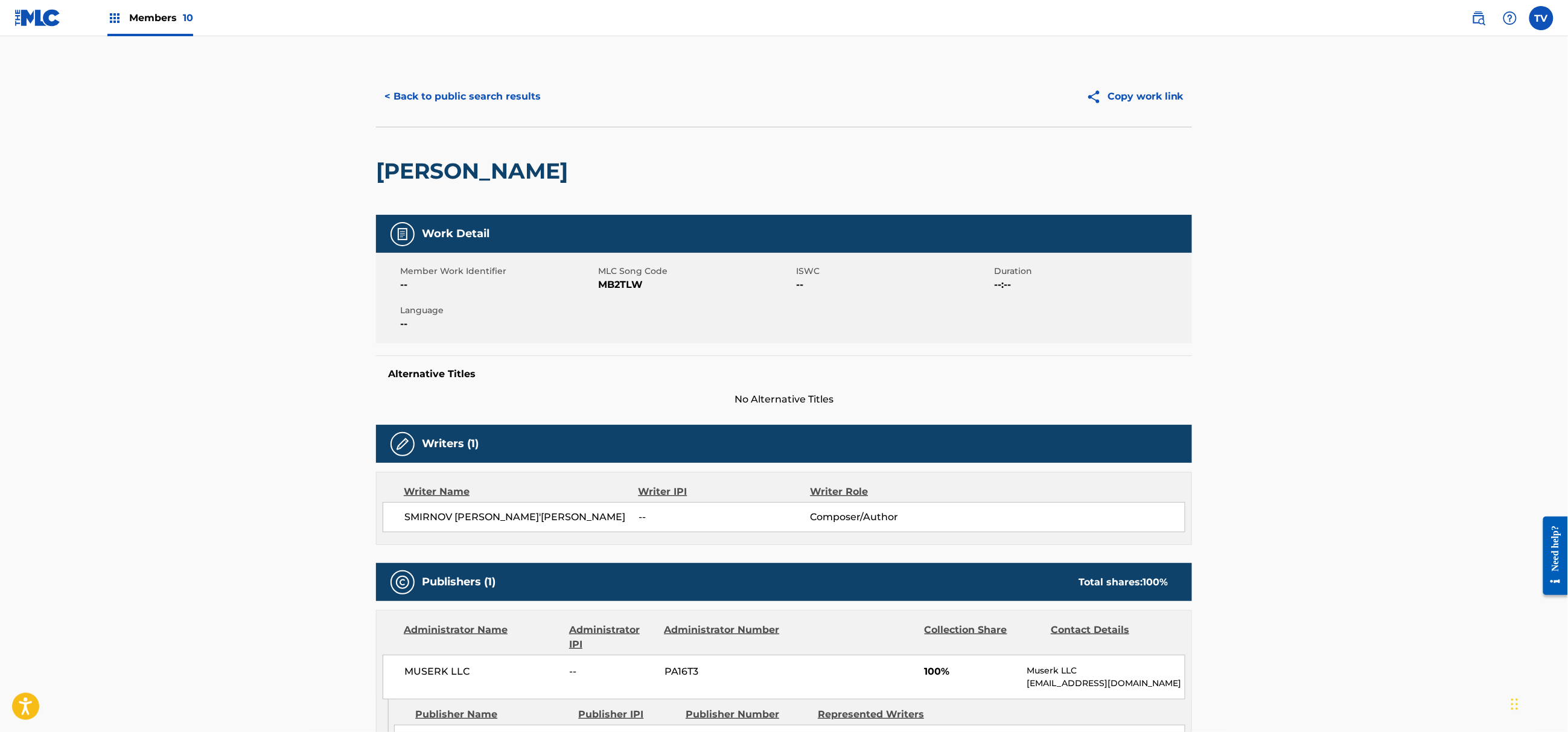
click at [408, 95] on button "< Back to public search results" at bounding box center [462, 96] width 173 height 30
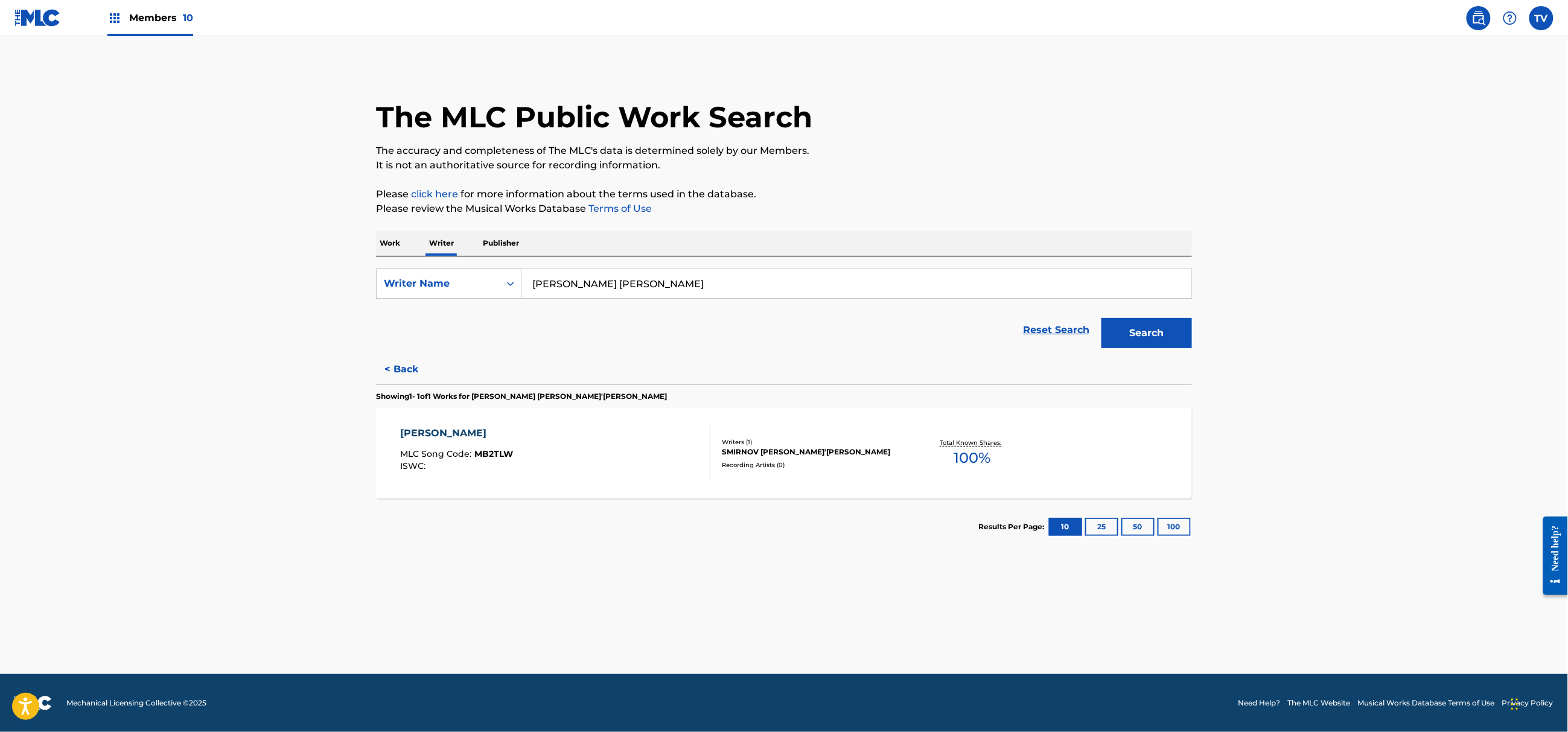
click at [396, 246] on p "Work" at bounding box center [390, 242] width 27 height 25
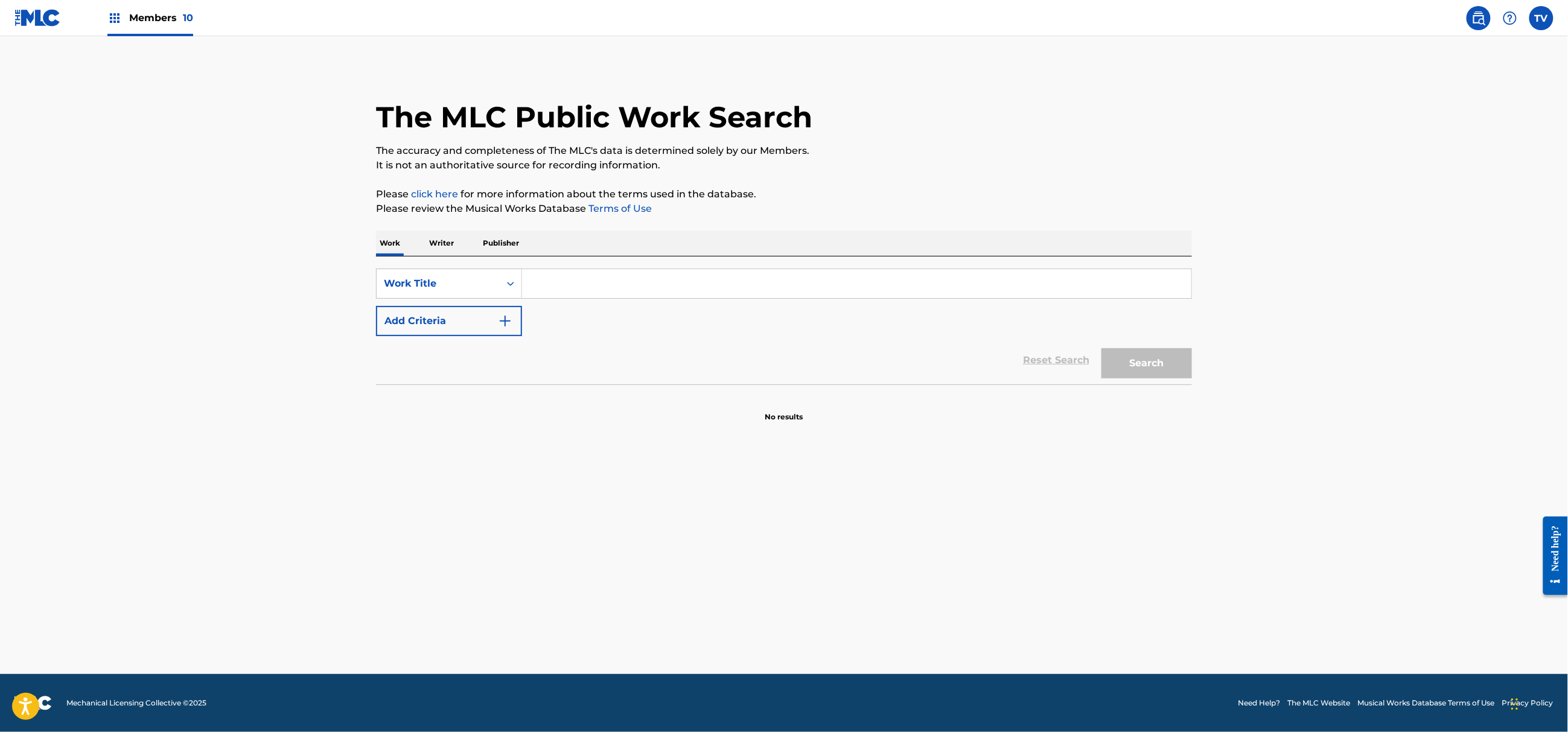
click at [555, 284] on input "Search Form" at bounding box center [857, 284] width 669 height 29
type input "[PERSON_NAME]"
click at [1101, 348] on button "Search" at bounding box center [1146, 363] width 91 height 30
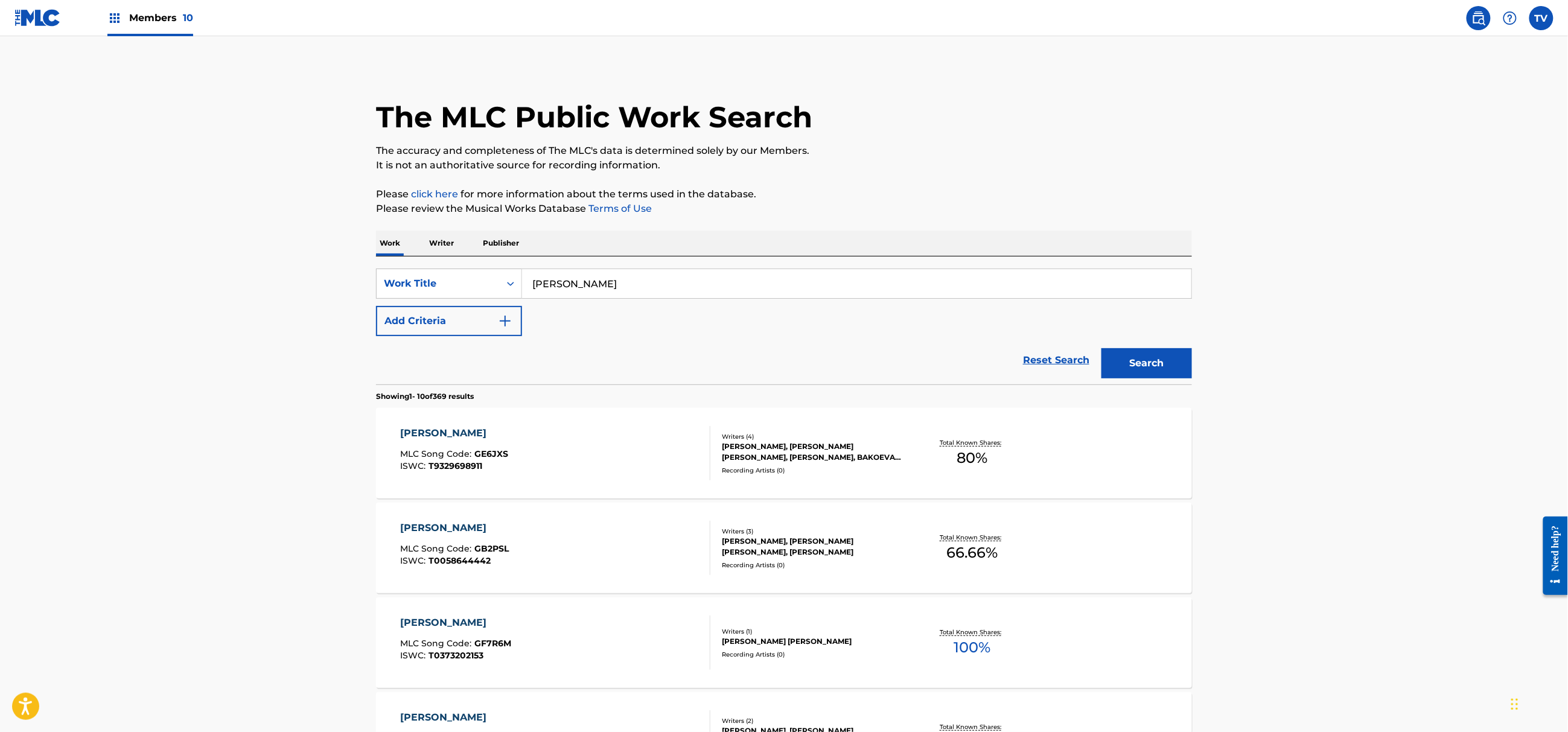
click at [220, 454] on main "The MLC Public Work Search The accuracy and completeness of The MLC's data is d…" at bounding box center [784, 727] width 1568 height 1382
click at [474, 319] on button "Add Criteria" at bounding box center [449, 321] width 146 height 30
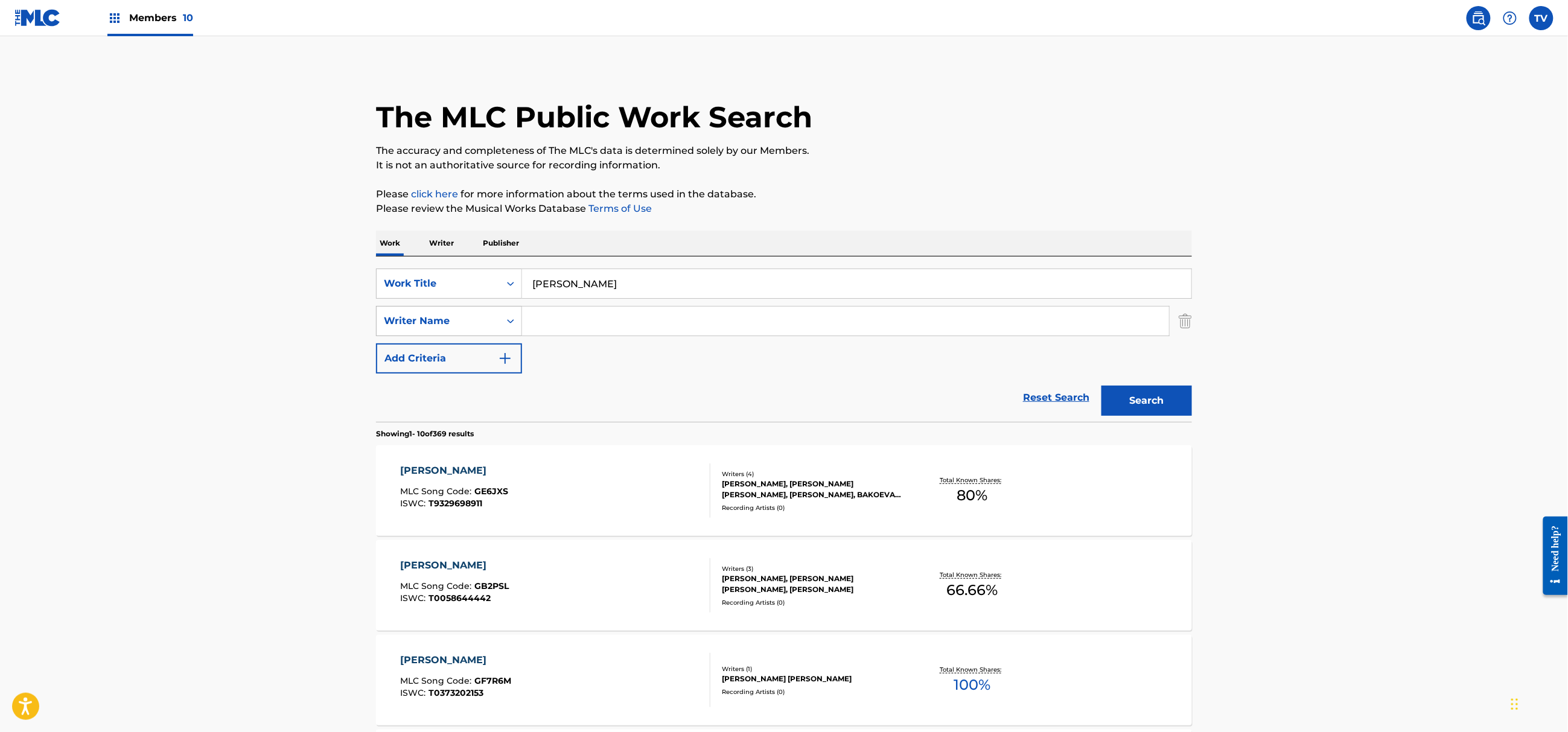
click at [460, 325] on div "Writer Name" at bounding box center [438, 321] width 108 height 15
click at [546, 326] on input "Search Form" at bounding box center [845, 321] width 647 height 29
type input "smirnov"
click at [1101, 385] on button "Search" at bounding box center [1146, 400] width 91 height 30
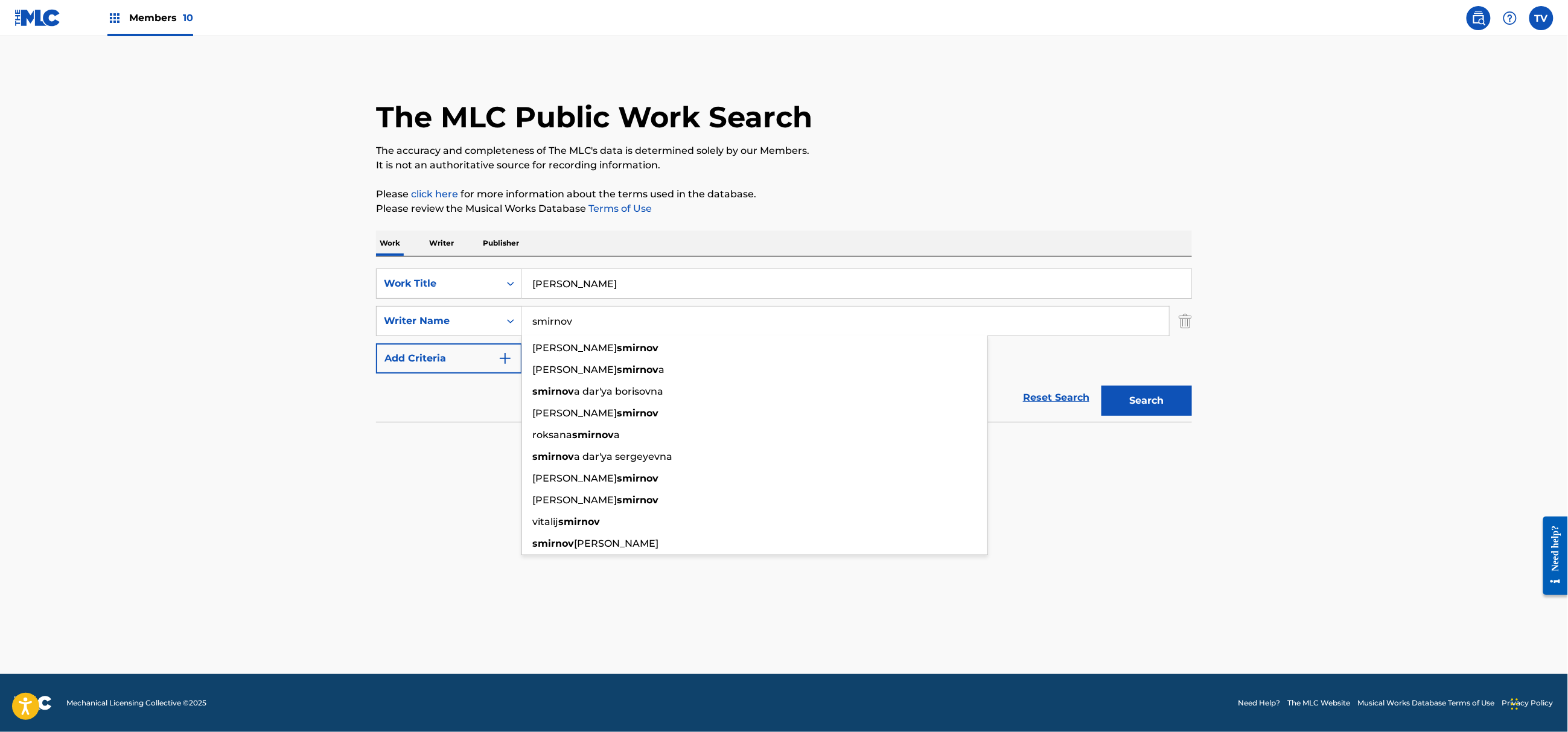
click at [259, 476] on main "The MLC Public Work Search The accuracy and completeness of The MLC's data is d…" at bounding box center [784, 355] width 1568 height 637
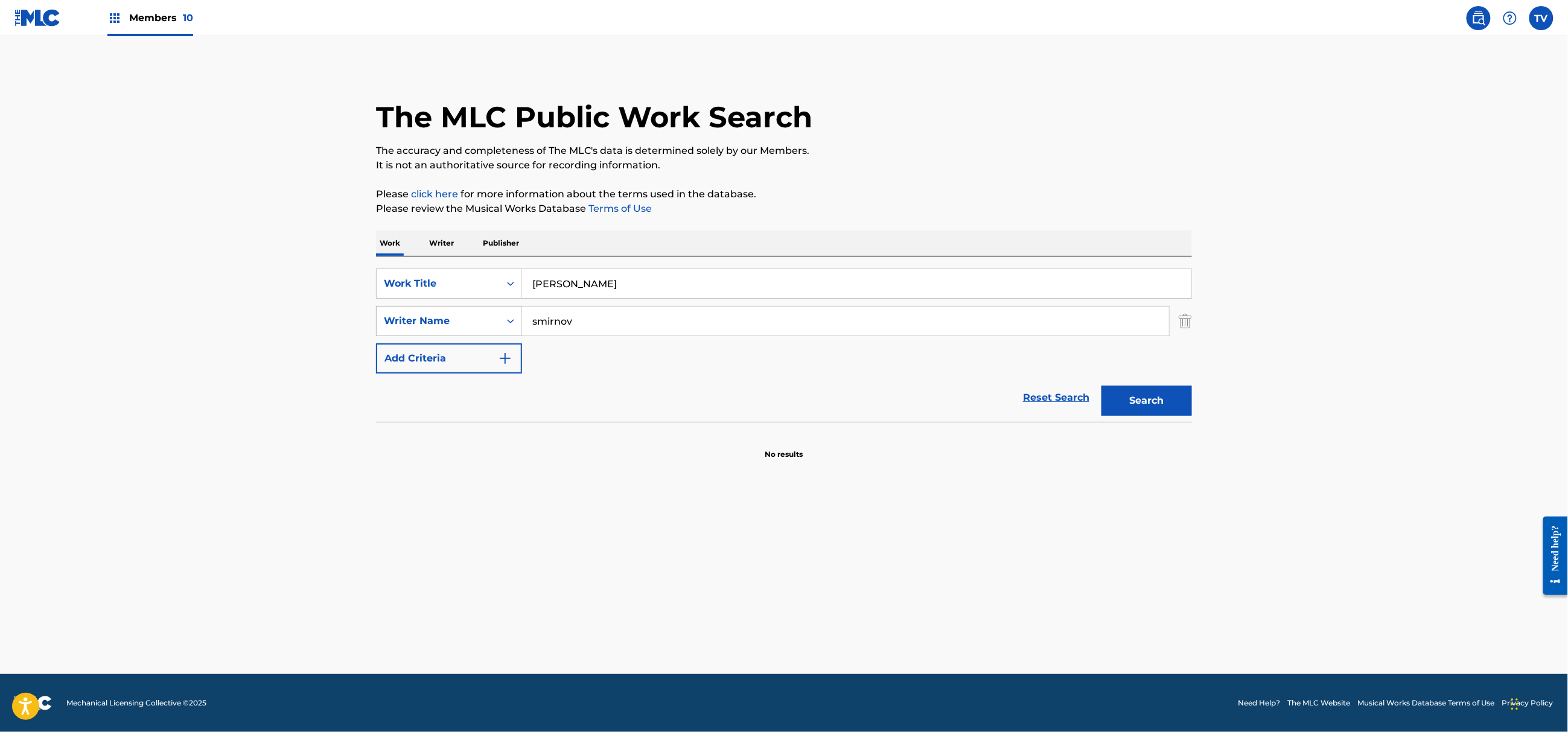
drag, startPoint x: 587, startPoint y: 321, endPoint x: 474, endPoint y: 325, distance: 113.1
click at [474, 325] on div "SearchWithCriteria7140d728-cdcc-4083-babd-7b3fc66c407c Writer Name [PERSON_NAME]" at bounding box center [783, 321] width 816 height 30
drag, startPoint x: 592, startPoint y: 284, endPoint x: 503, endPoint y: 283, distance: 89.0
click at [503, 283] on div "SearchWithCriteria72024161-33aa-4120-8897-ee01c45e8317 Work Title [PERSON_NAME]" at bounding box center [783, 283] width 816 height 30
click at [1101, 385] on button "Search" at bounding box center [1146, 400] width 91 height 30
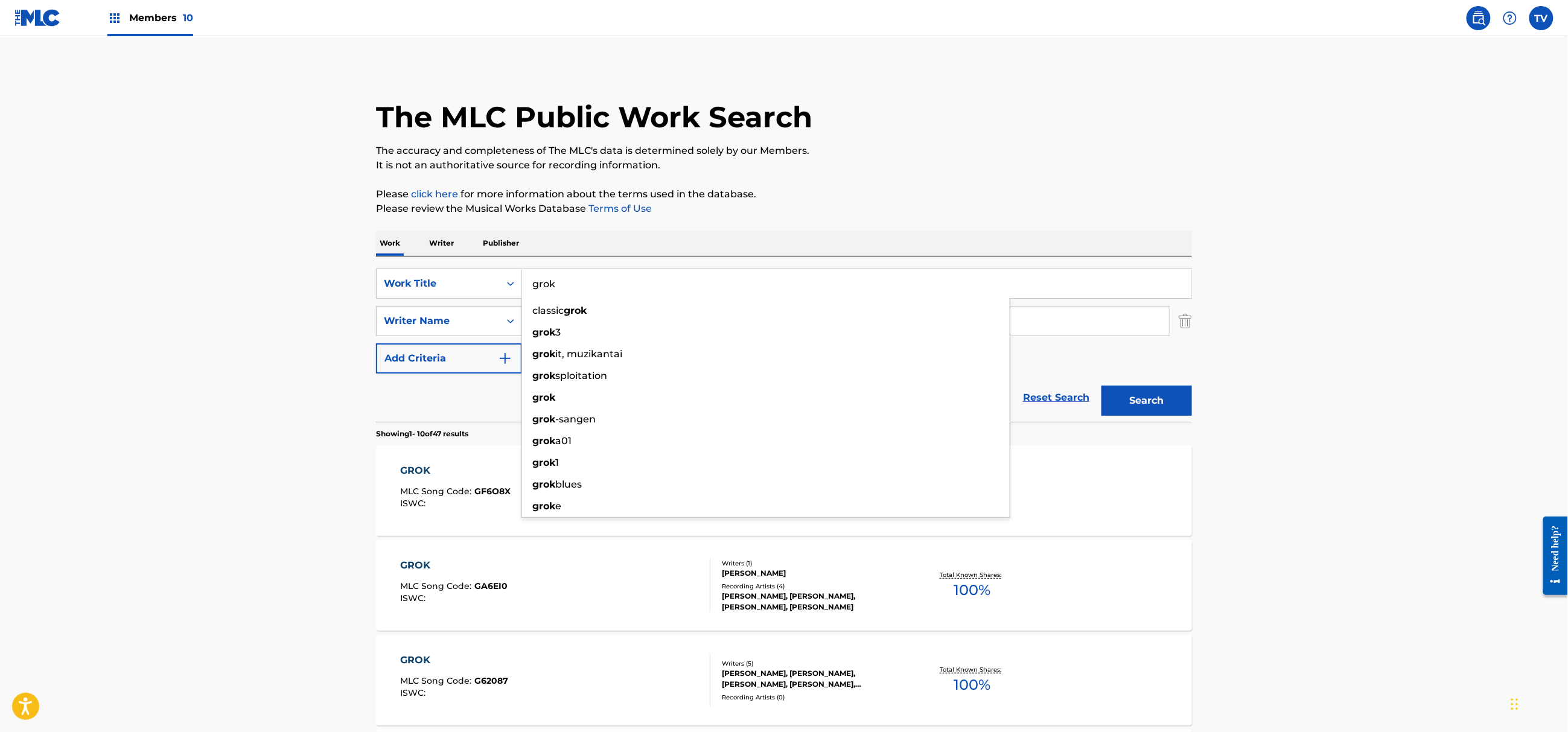
click at [225, 471] on main "The MLC Public Work Search The accuracy and completeness of The MLC's data is d…" at bounding box center [784, 746] width 1568 height 1420
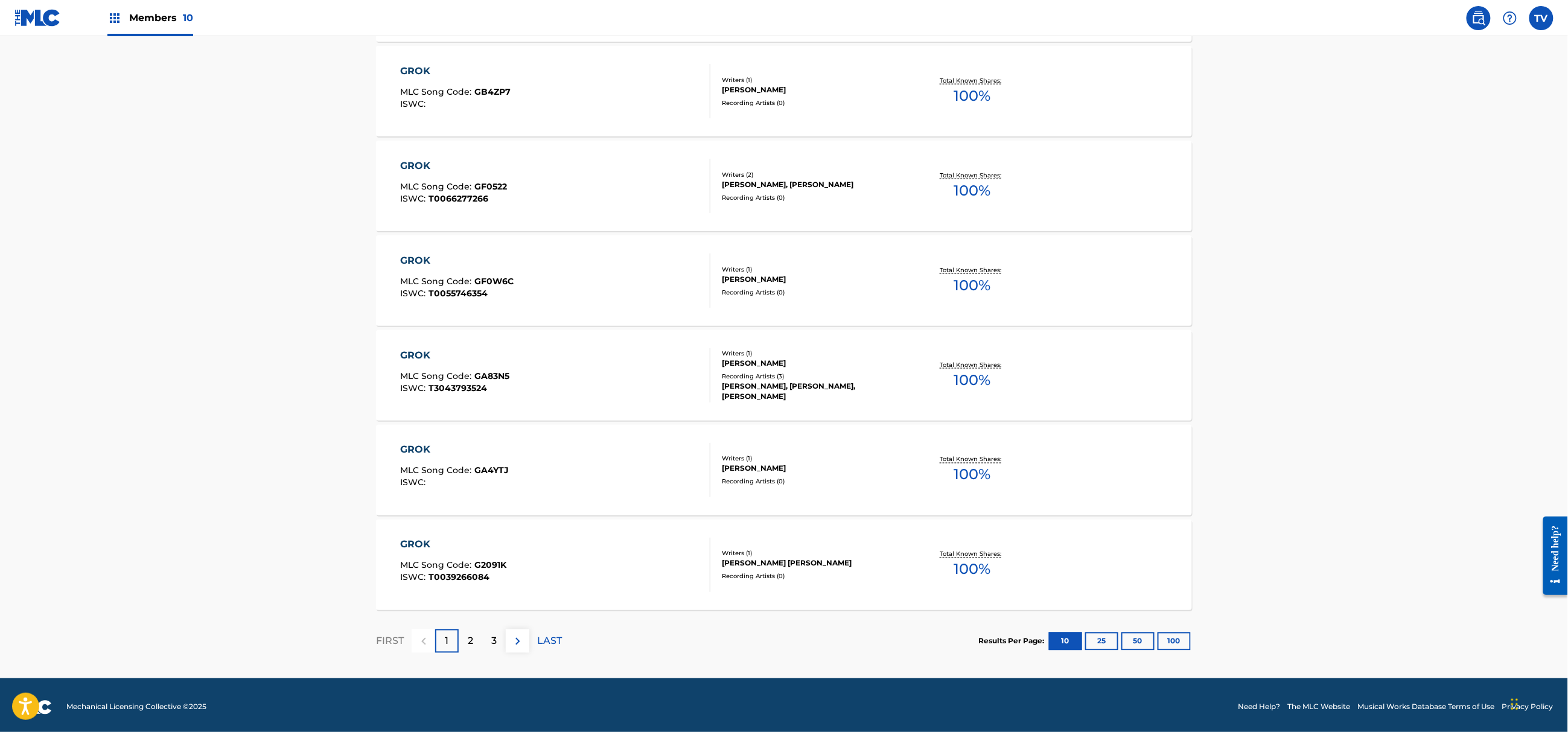
scroll to position [782, 0]
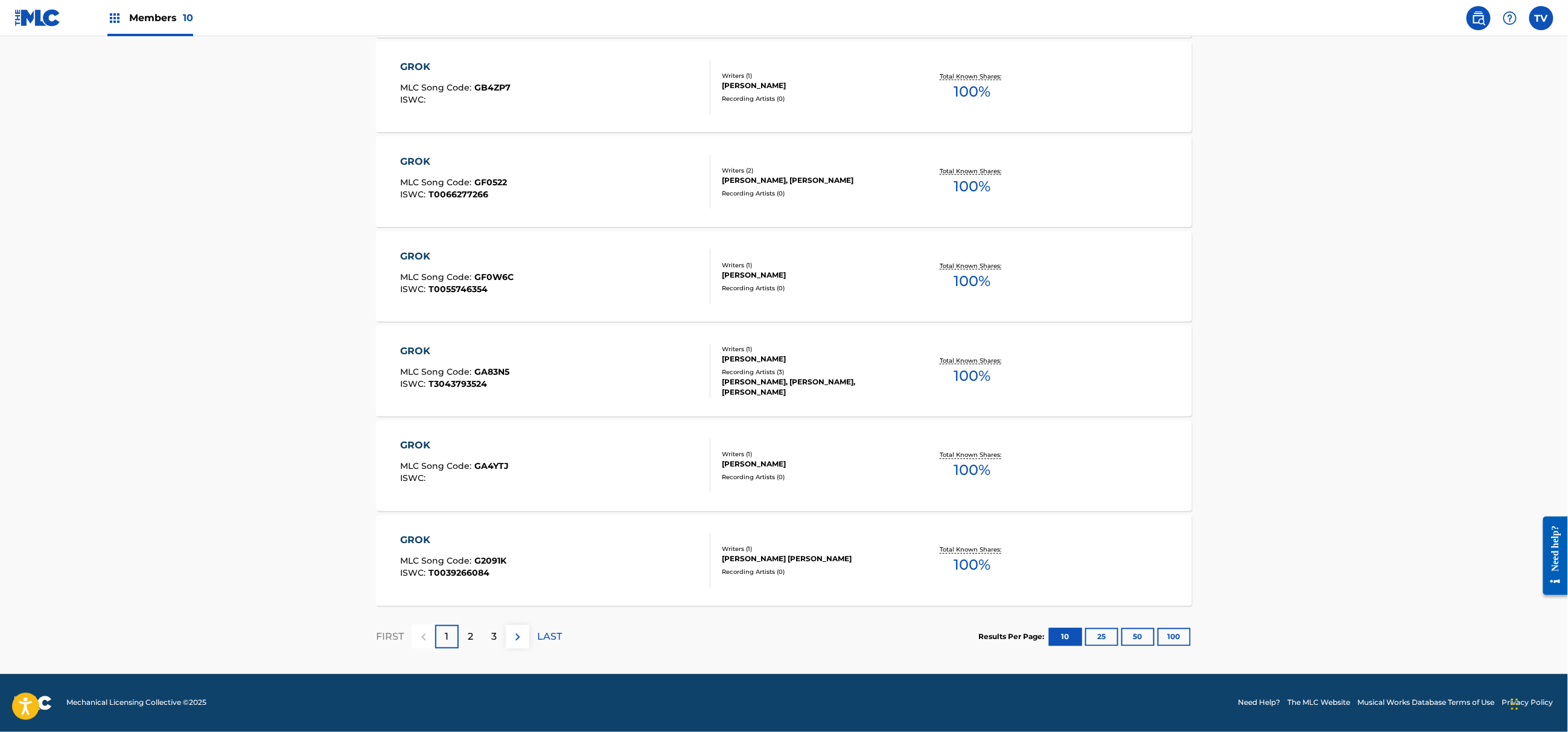
click at [1183, 631] on button "100" at bounding box center [1174, 637] width 33 height 18
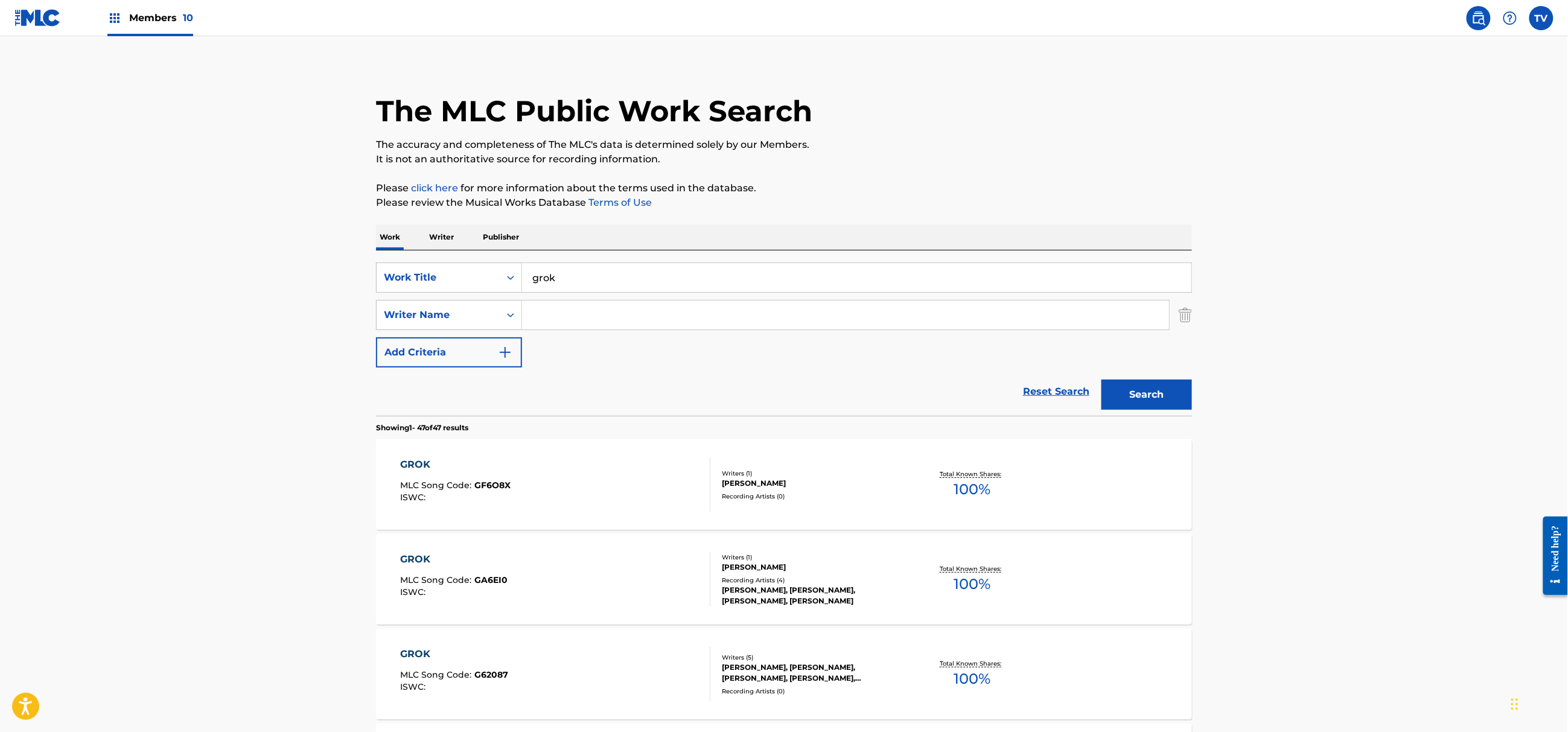
scroll to position [0, 0]
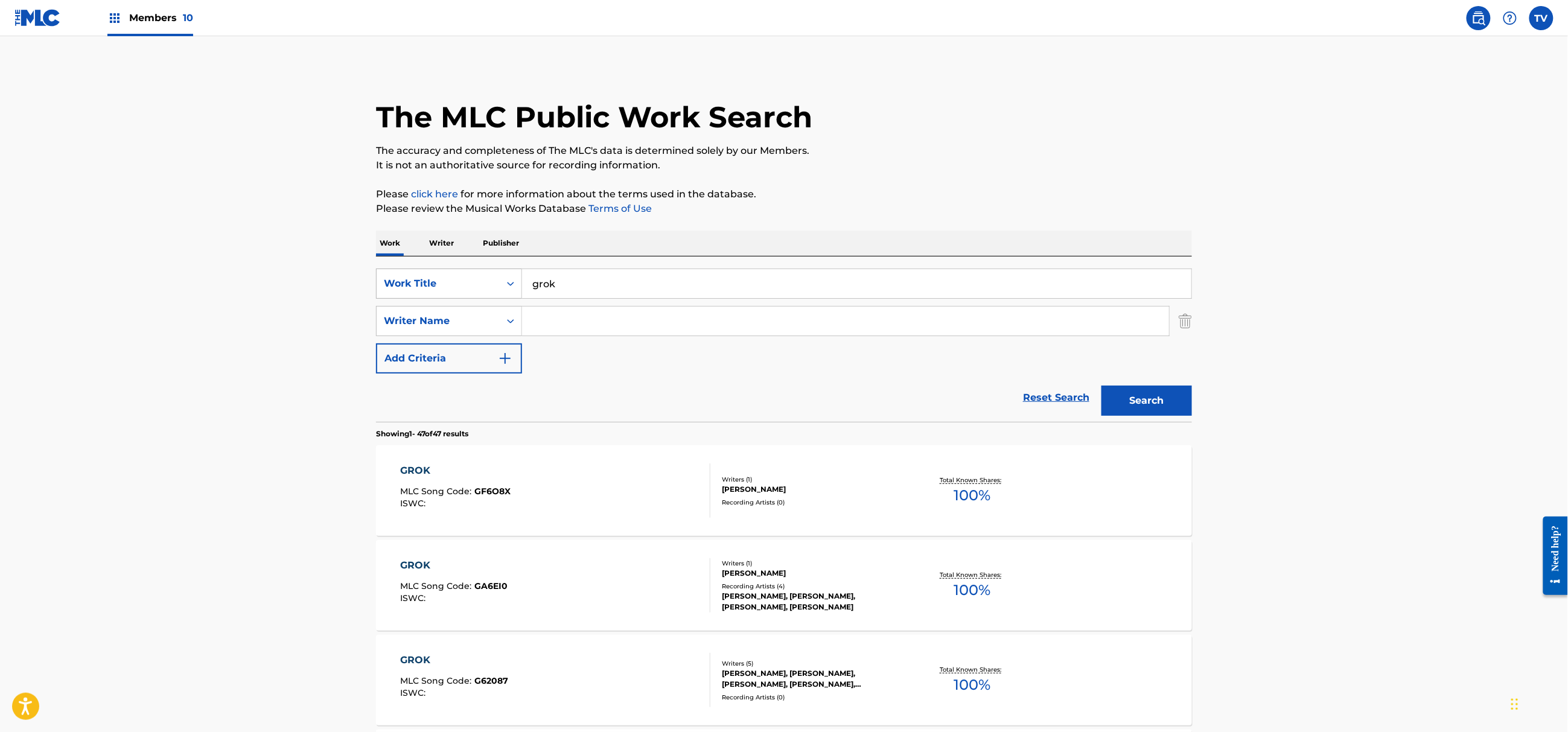
drag, startPoint x: 572, startPoint y: 284, endPoint x: 470, endPoint y: 274, distance: 102.5
click at [470, 274] on div "SearchWithCriteria72024161-33aa-4120-8897-ee01c45e8317 Work Title grok" at bounding box center [783, 283] width 816 height 30
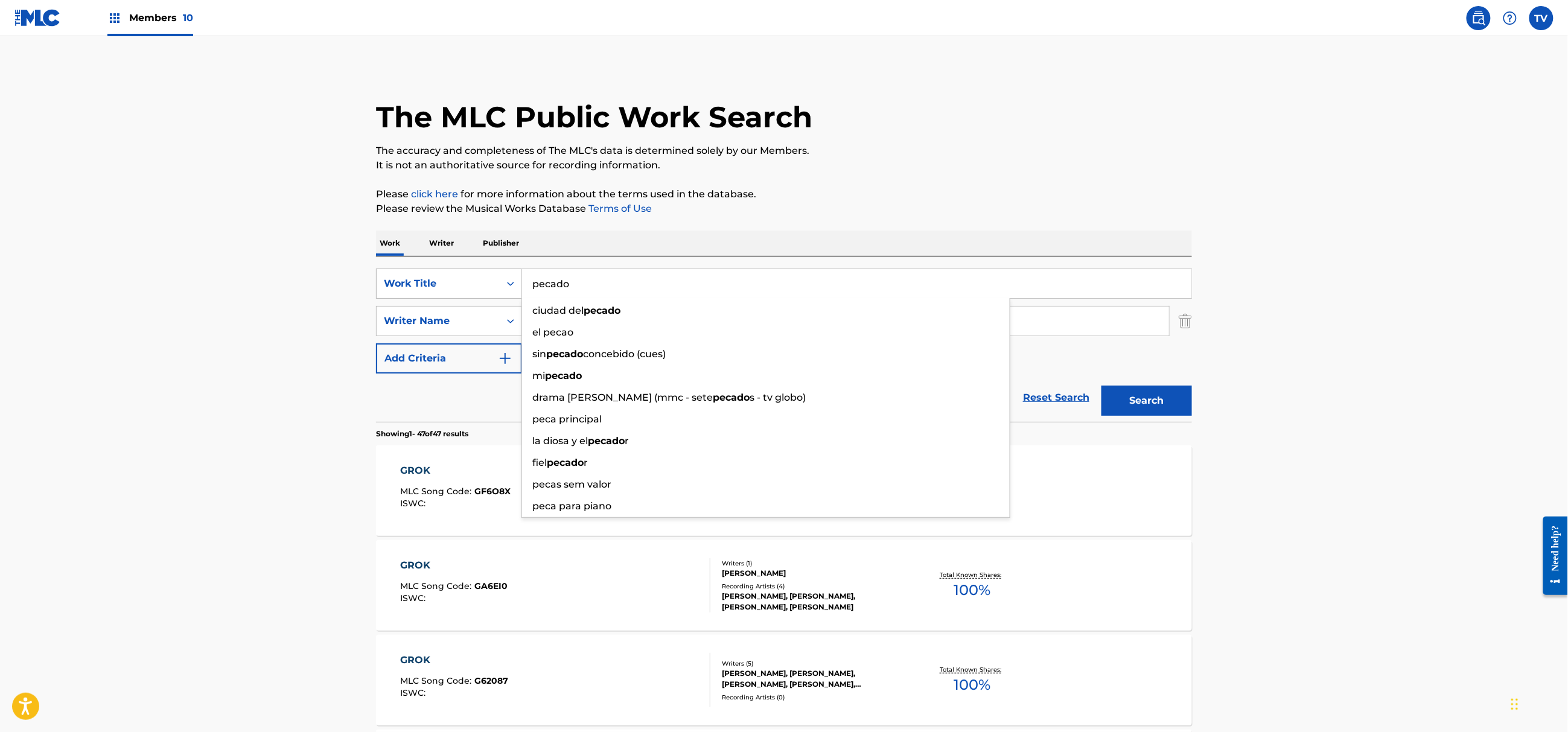
click at [1101, 385] on button "Search" at bounding box center [1146, 400] width 91 height 30
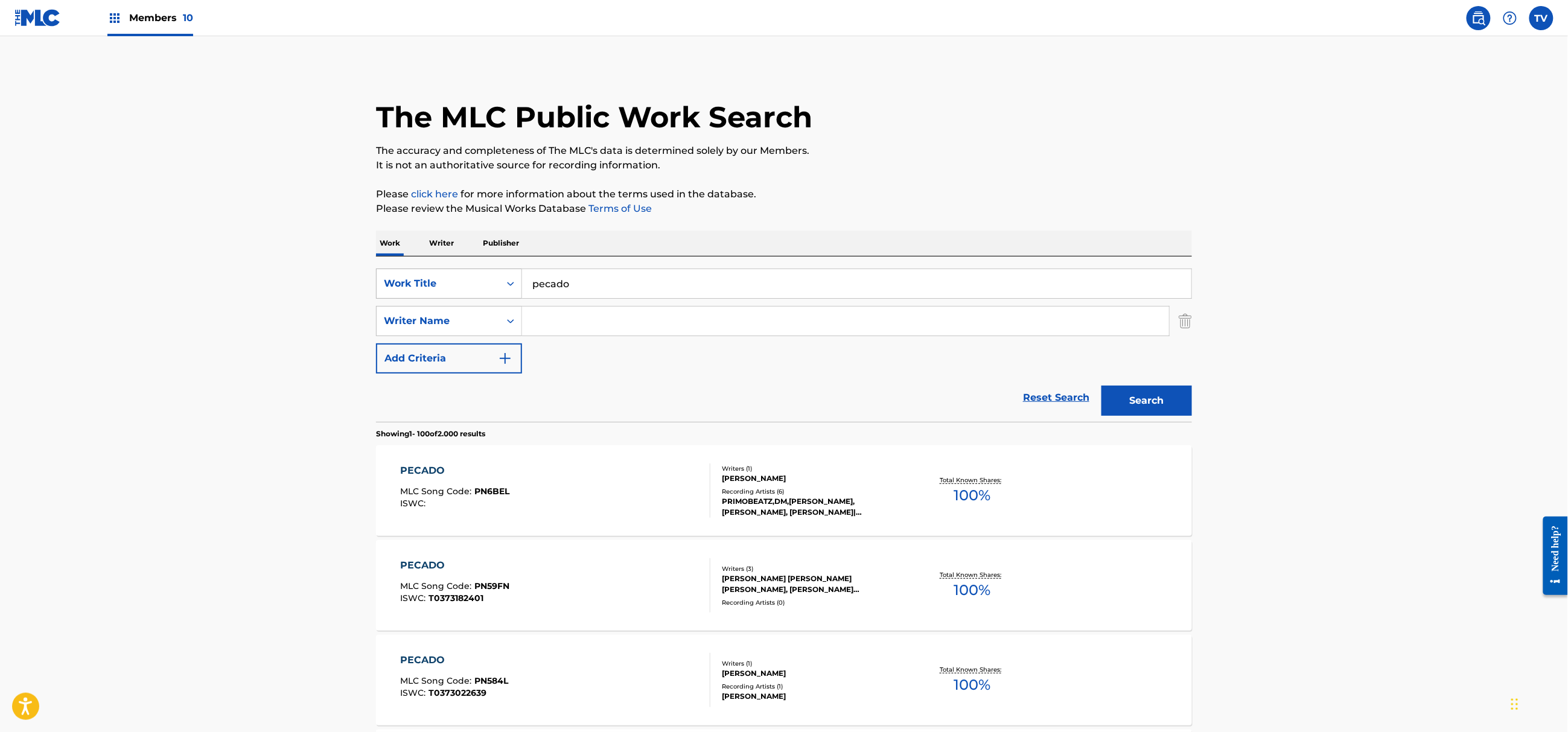
drag, startPoint x: 592, startPoint y: 280, endPoint x: 445, endPoint y: 274, distance: 147.1
click at [445, 274] on div "SearchWithCriteria72024161-33aa-4120-8897-ee01c45e8317 Work Title pecado" at bounding box center [783, 283] width 816 height 30
type input "putaria agora"
click at [1101, 385] on button "Search" at bounding box center [1146, 400] width 91 height 30
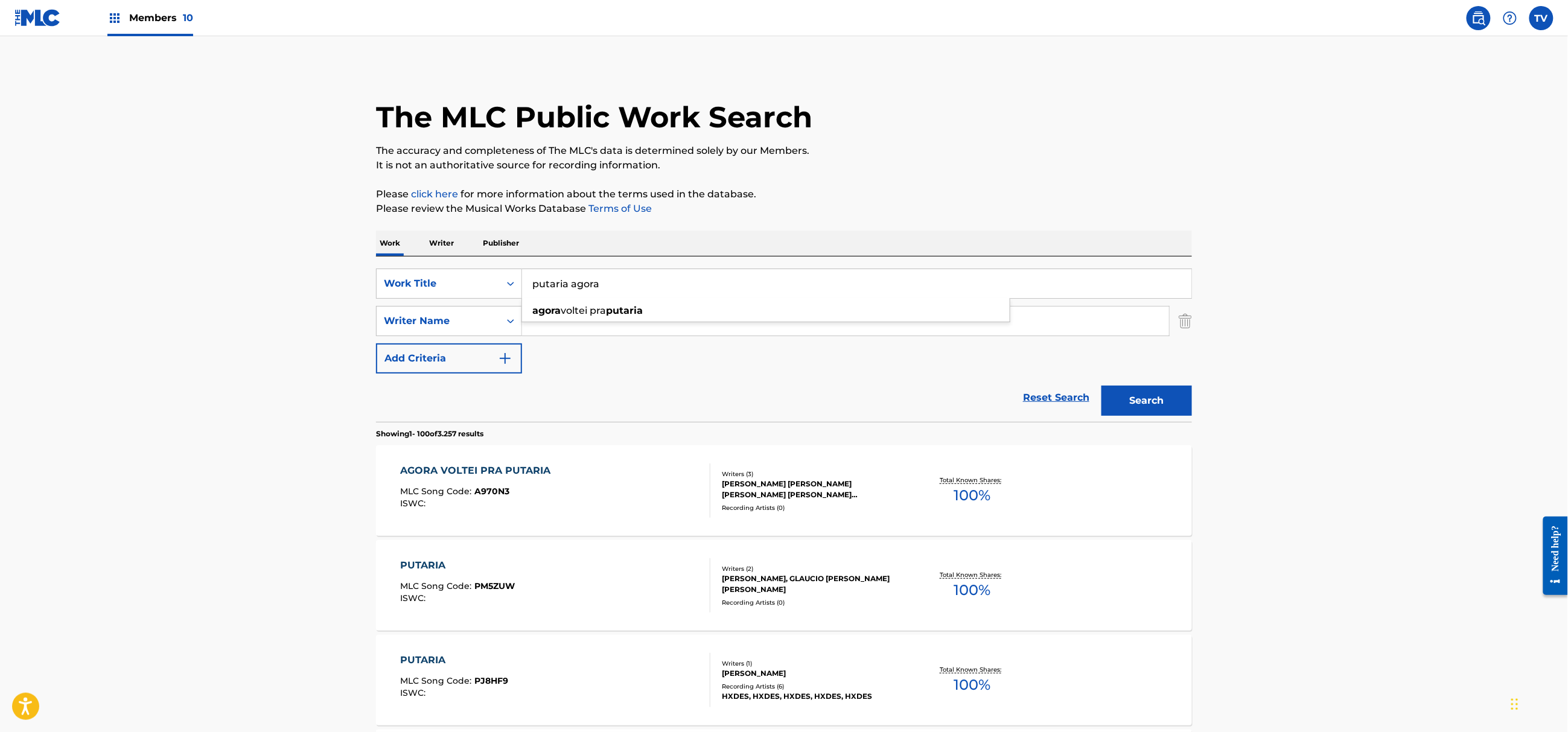
click at [154, 25] on div "Members 10" at bounding box center [150, 18] width 86 height 36
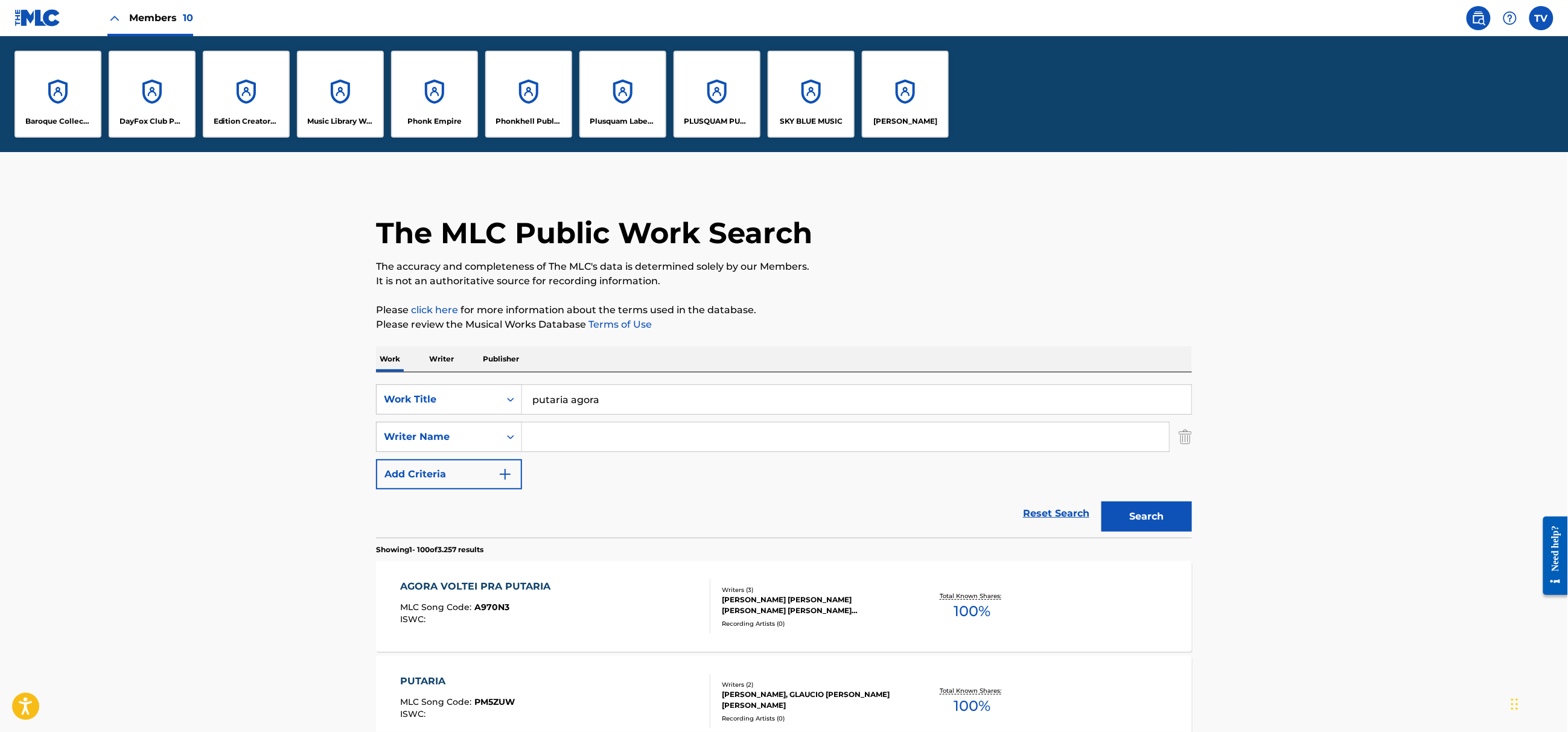
click at [508, 125] on p "Phonkhell Publishing" at bounding box center [529, 120] width 65 height 11
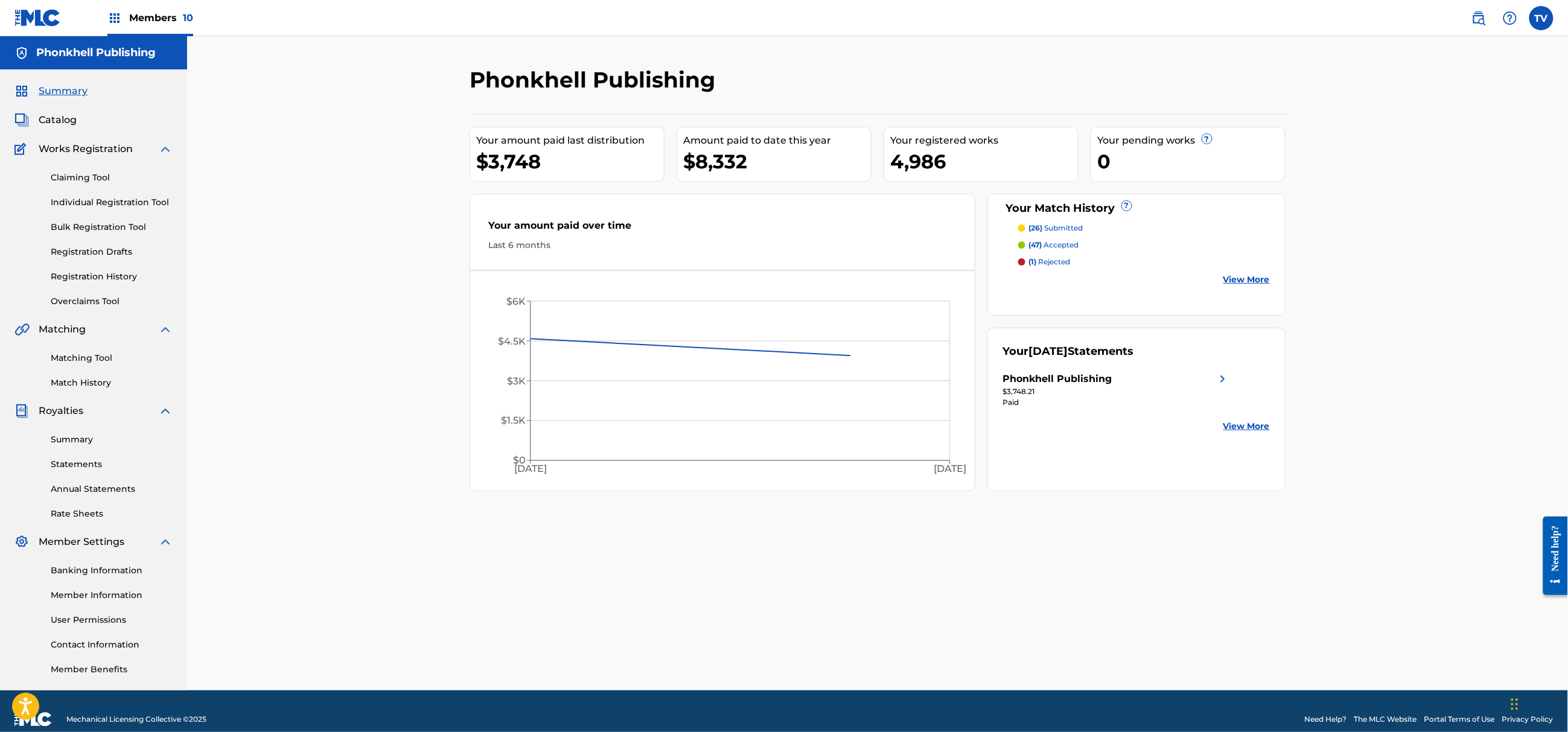
click at [92, 358] on link "Matching Tool" at bounding box center [112, 358] width 122 height 13
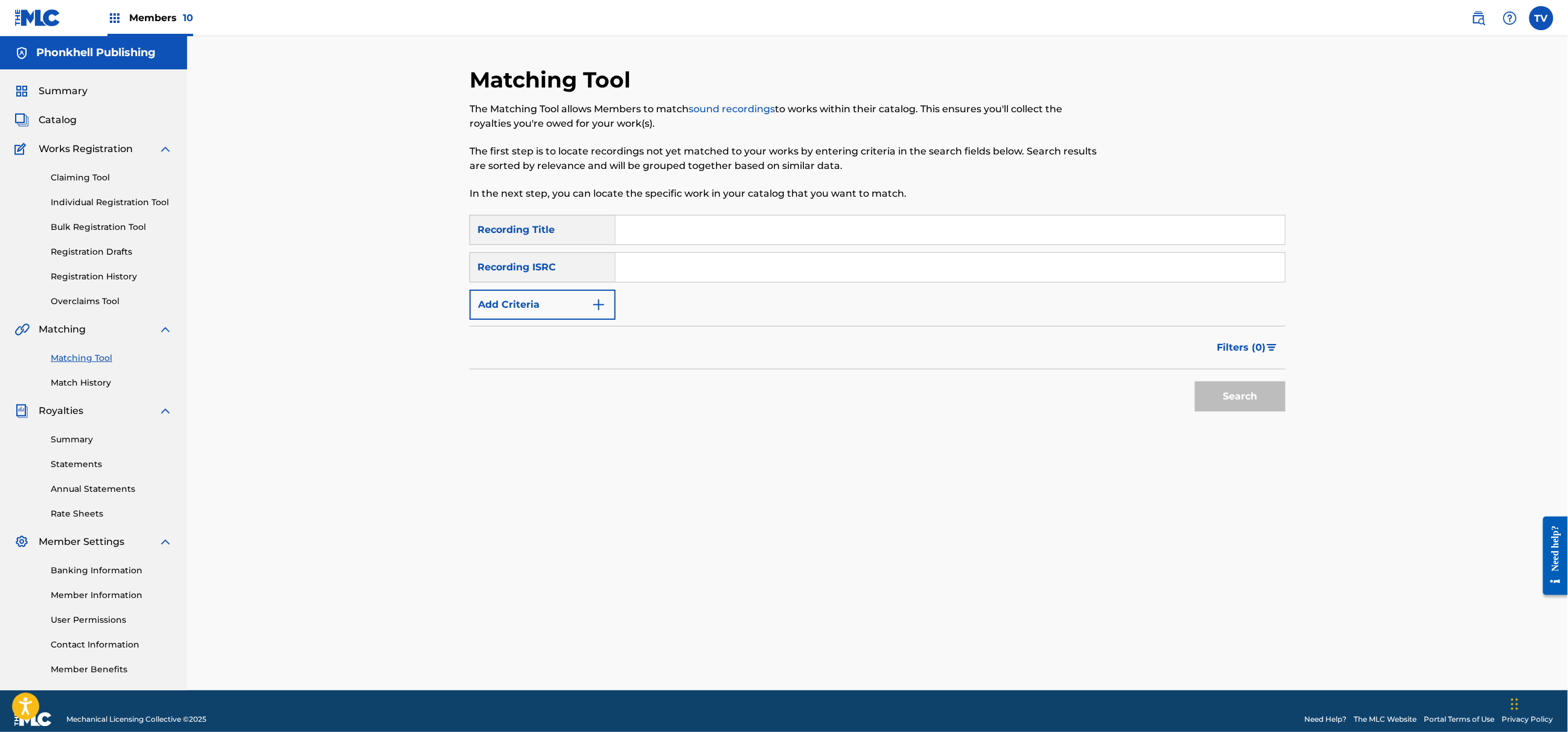
click at [618, 265] on input "Search Form" at bounding box center [950, 267] width 669 height 29
paste input "US3DF2504709"
click at [1195, 381] on button "Search" at bounding box center [1240, 396] width 91 height 30
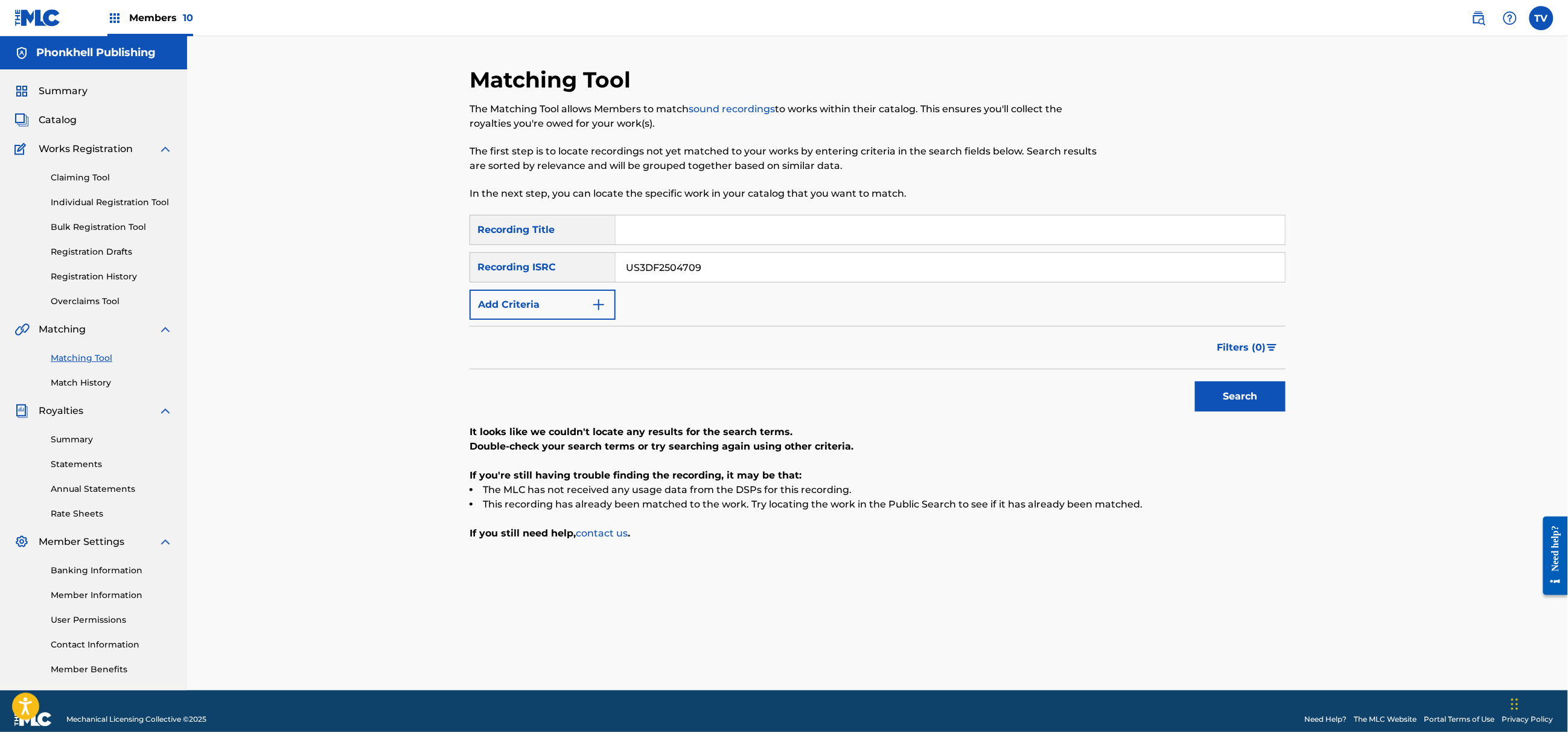
drag, startPoint x: 626, startPoint y: 269, endPoint x: 504, endPoint y: 274, distance: 122.1
click at [504, 274] on div "SearchWithCriteria0894abc8-8fa1-4cf0-b336-ac5c5d5a4e92 Recording ISRC US3DF2504…" at bounding box center [877, 267] width 816 height 30
paste input "12"
type input "US3DF2504712"
click at [1195, 381] on button "Search" at bounding box center [1240, 396] width 91 height 30
